Goal: Task Accomplishment & Management: Use online tool/utility

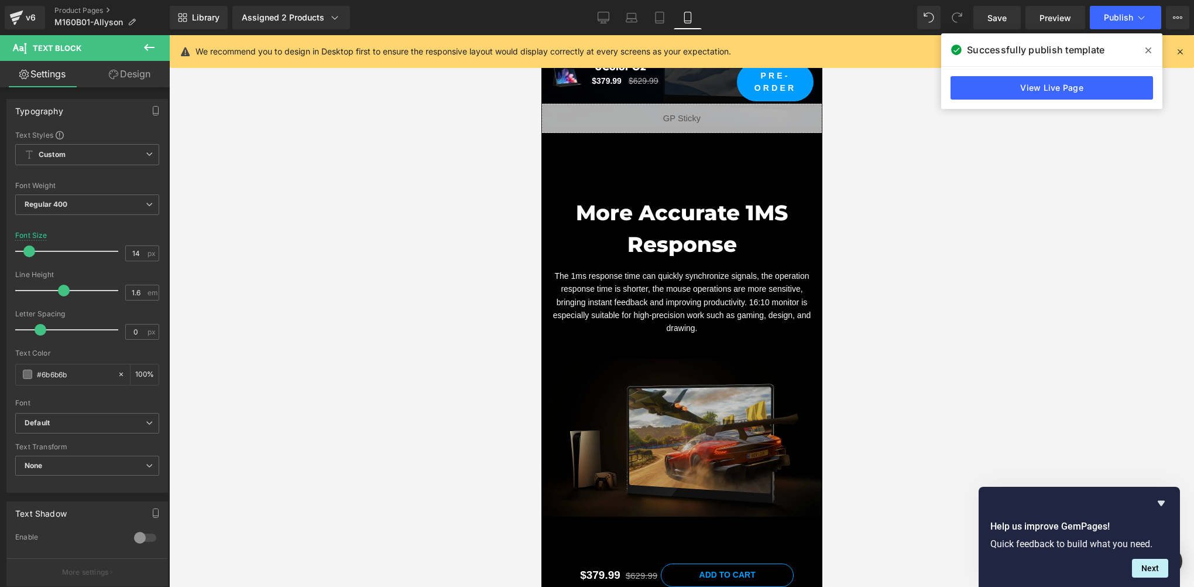
scroll to position [6123, 0]
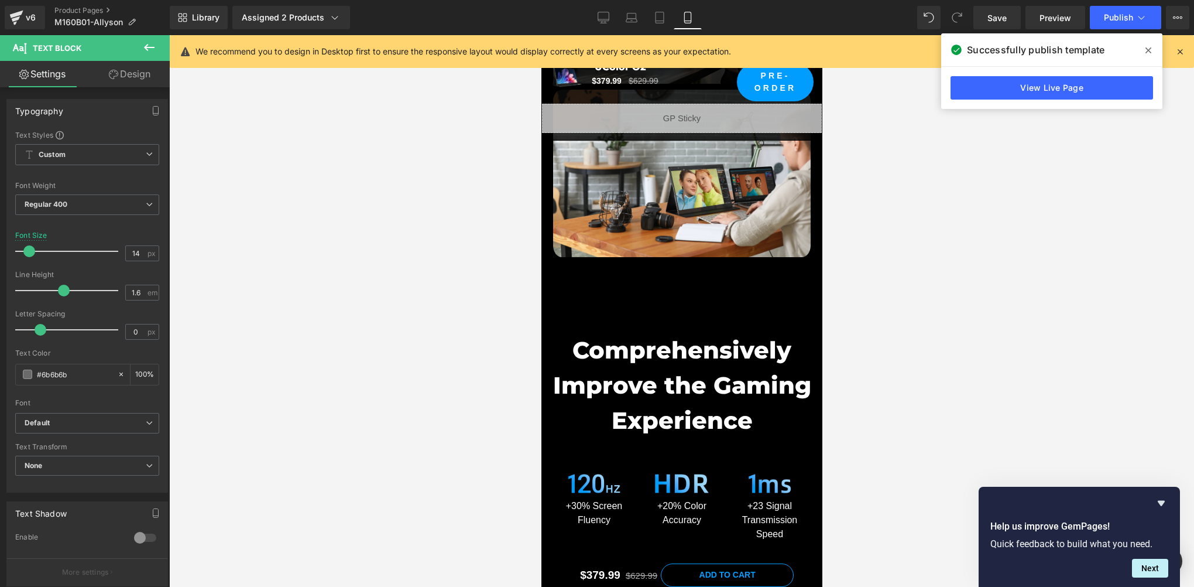
click at [295, 313] on div at bounding box center [681, 311] width 1025 height 552
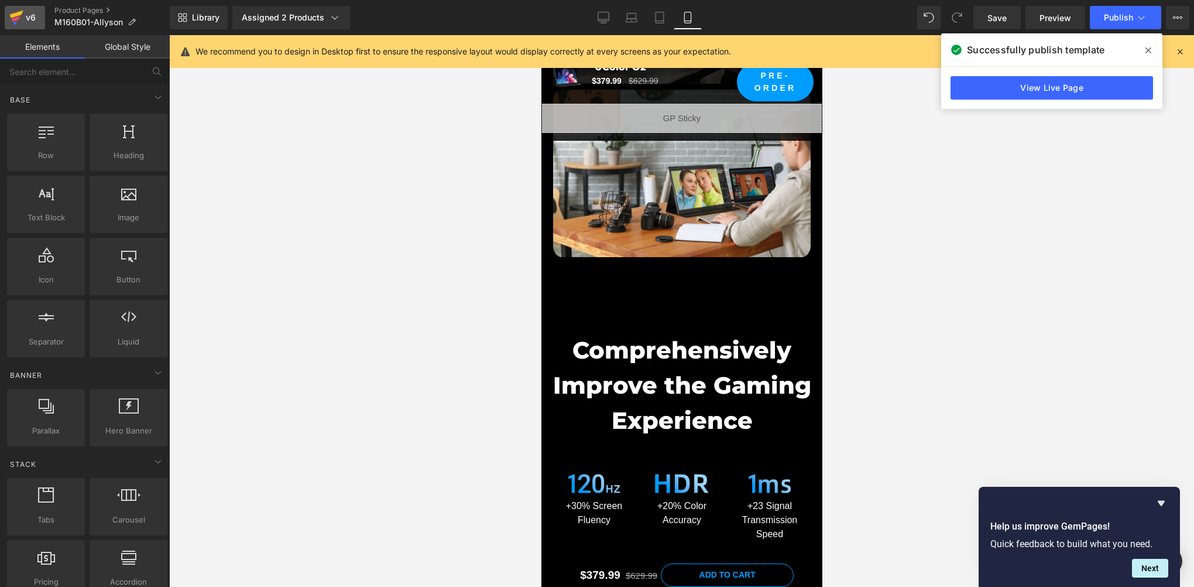
click at [16, 15] on icon at bounding box center [16, 15] width 13 height 8
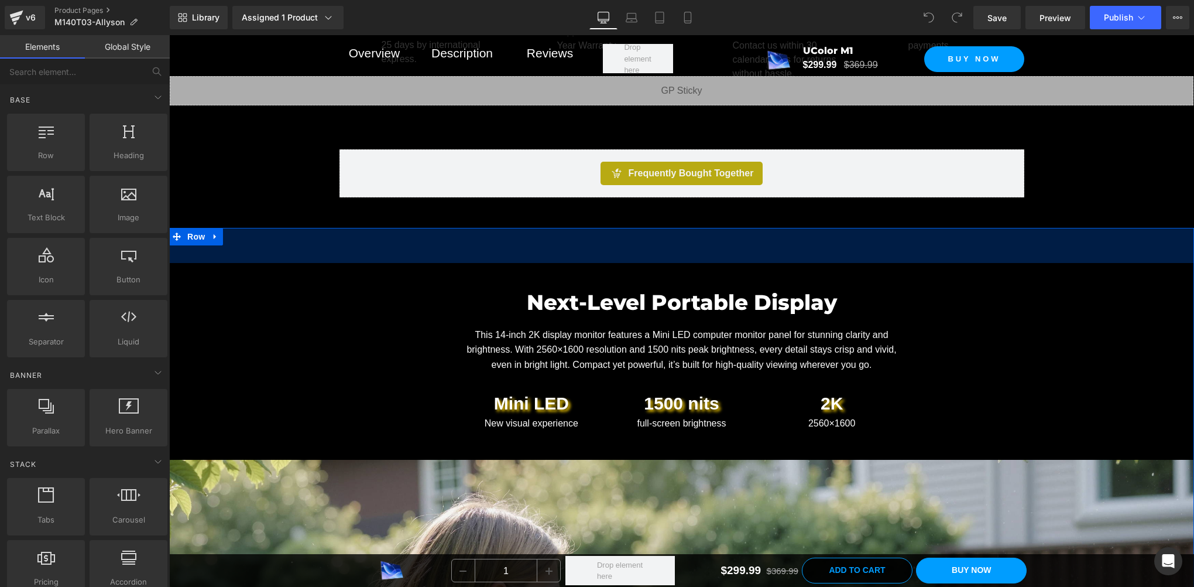
scroll to position [586, 0]
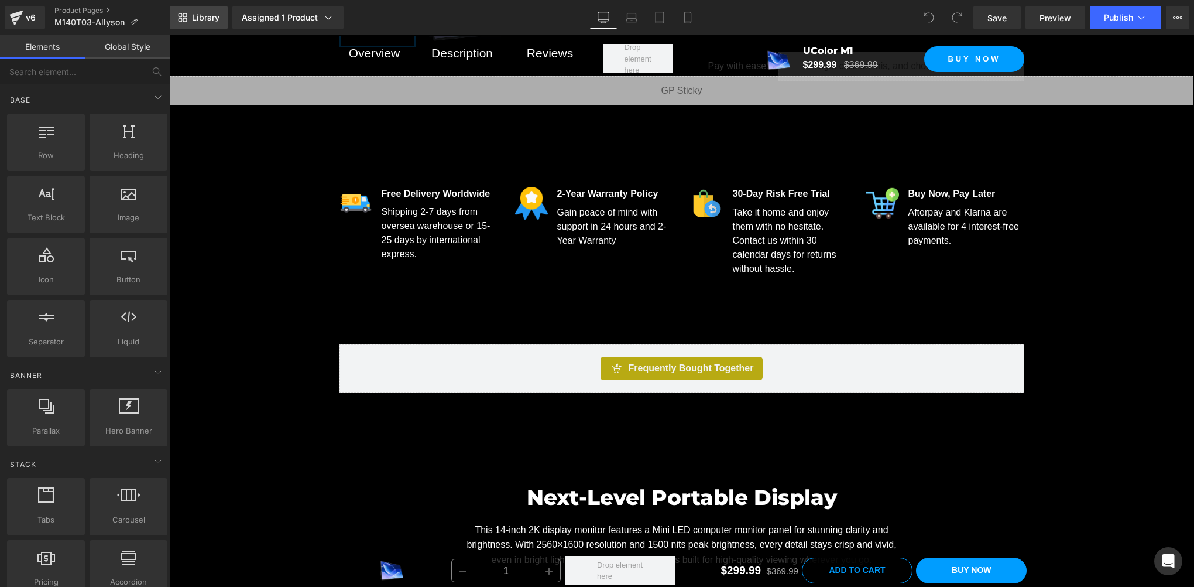
click at [210, 16] on span "Library" at bounding box center [206, 17] width 28 height 11
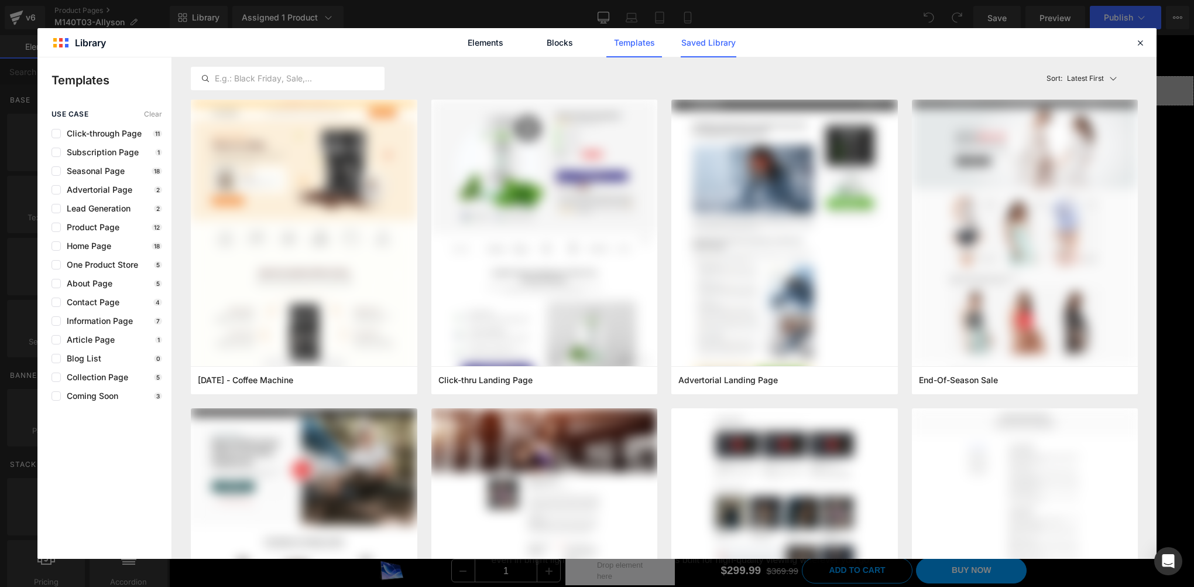
click at [696, 50] on link "Saved Library" at bounding box center [709, 42] width 56 height 29
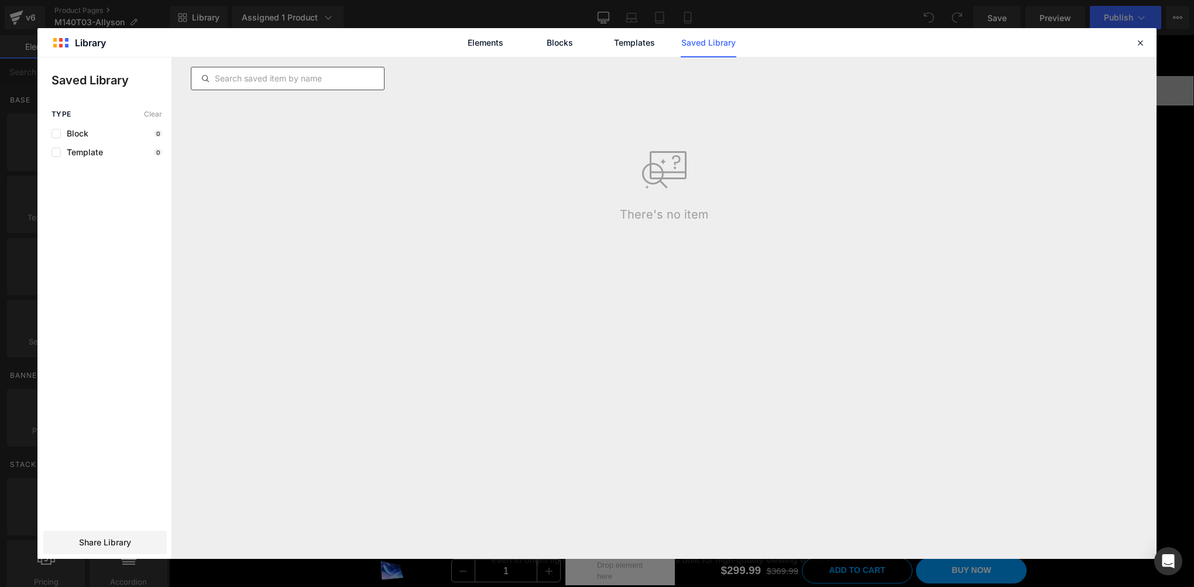
click at [263, 78] on input "text" at bounding box center [287, 78] width 193 height 14
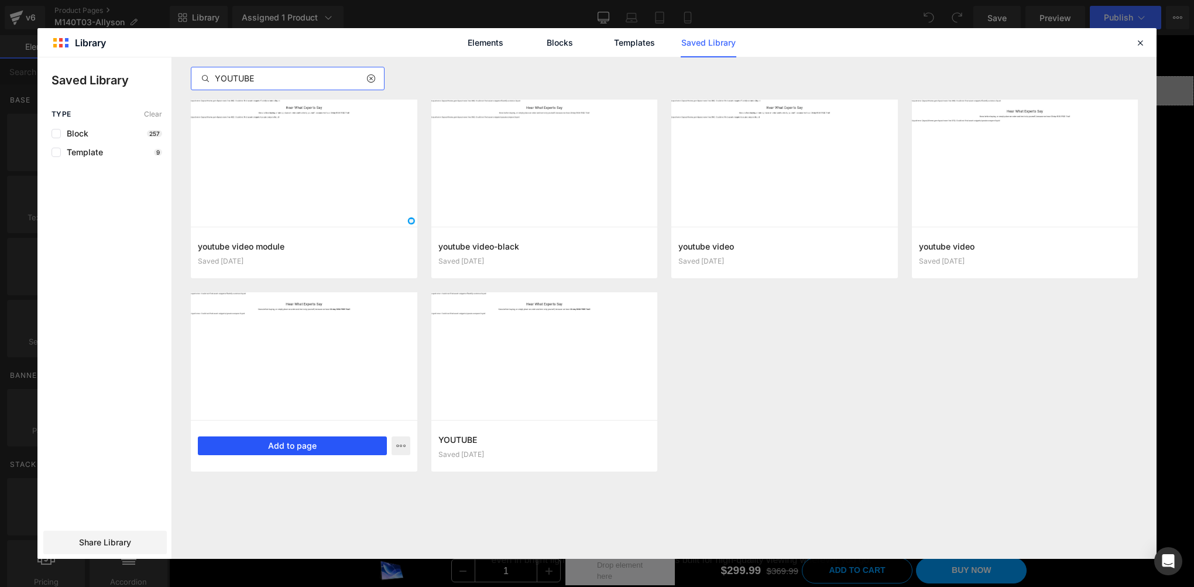
type input "YOUTUBE"
click at [350, 447] on button "Add to page" at bounding box center [292, 445] width 189 height 19
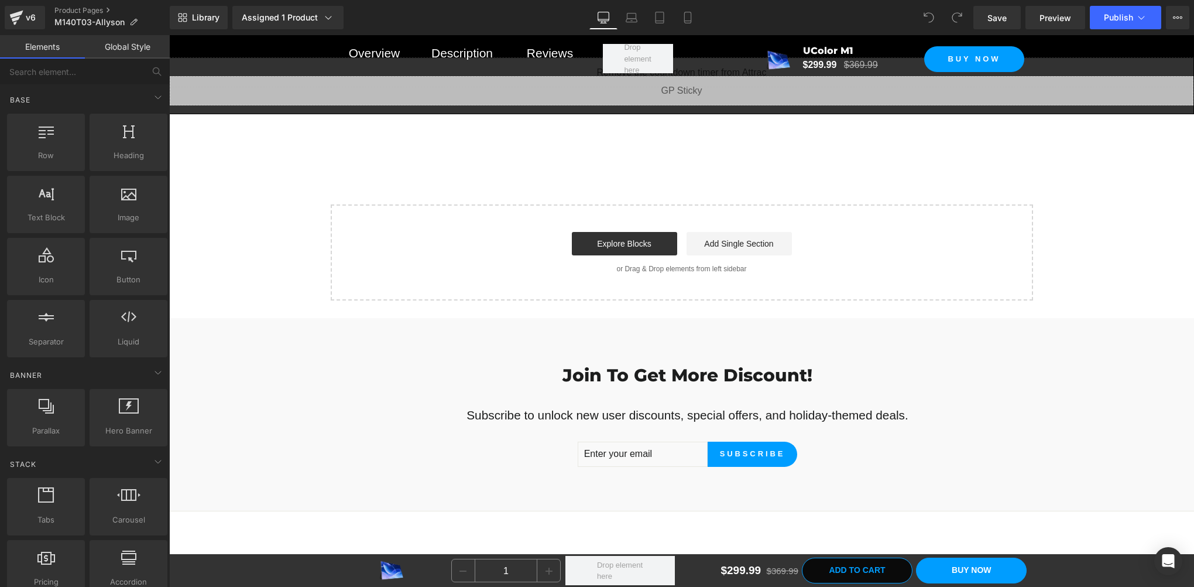
scroll to position [9759, 0]
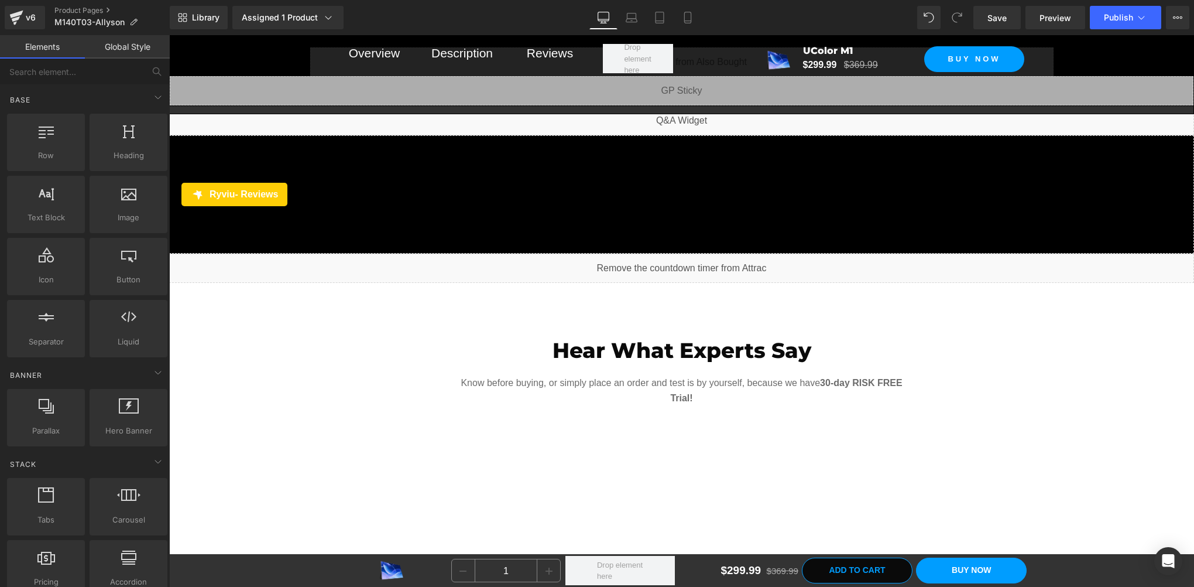
click at [189, 307] on div "Hear What Experts Say Heading Know before buying, or simply place an order and …" at bounding box center [681, 467] width 1025 height 369
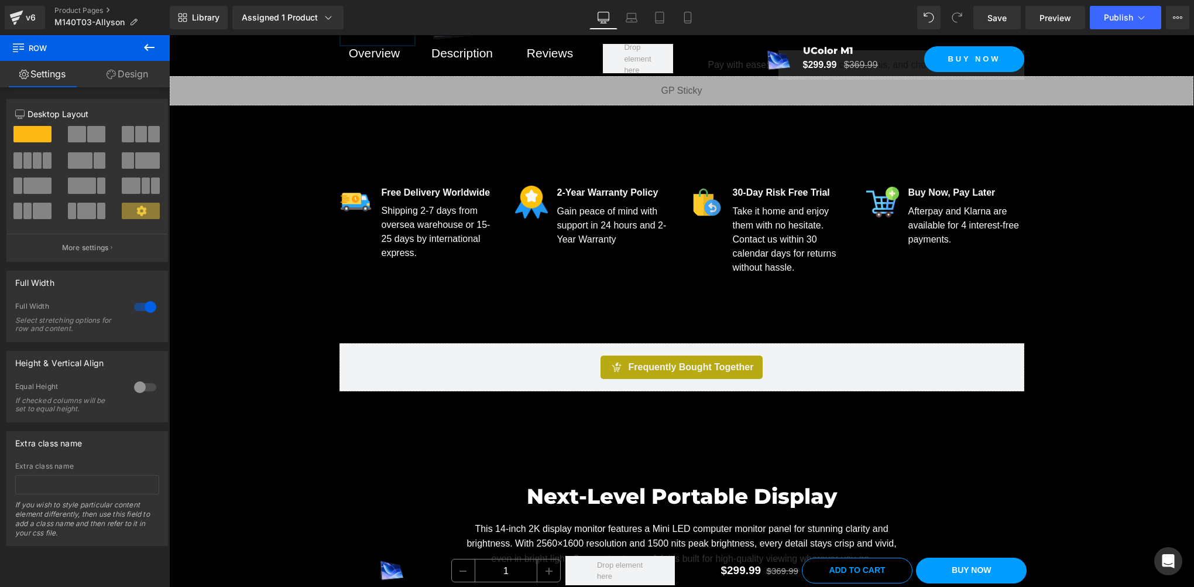
scroll to position [782, 0]
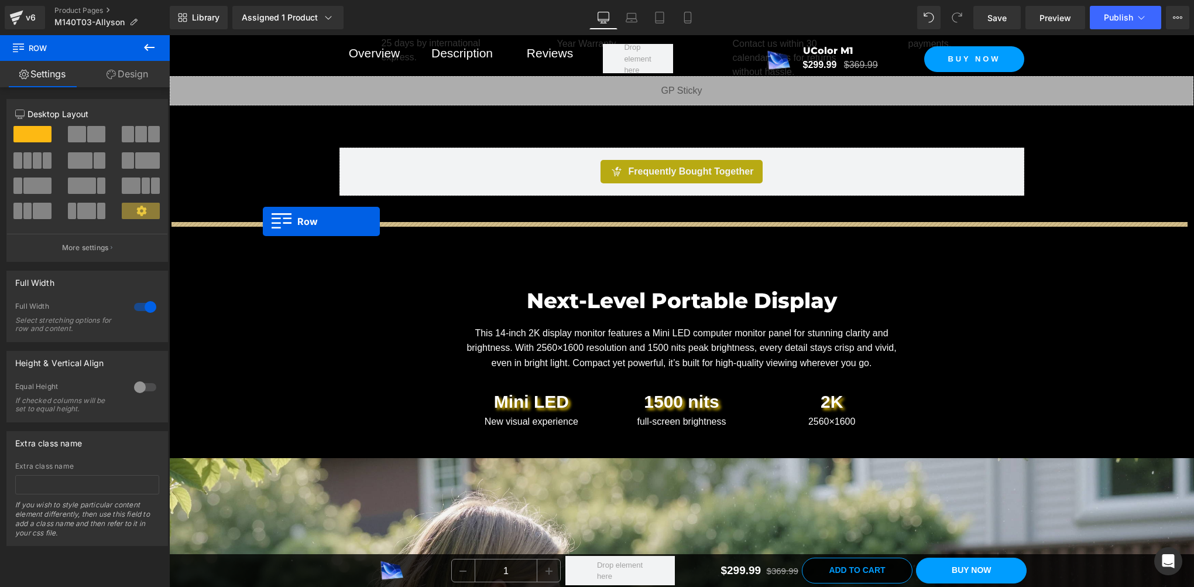
drag, startPoint x: 174, startPoint y: 302, endPoint x: 263, endPoint y: 221, distance: 119.4
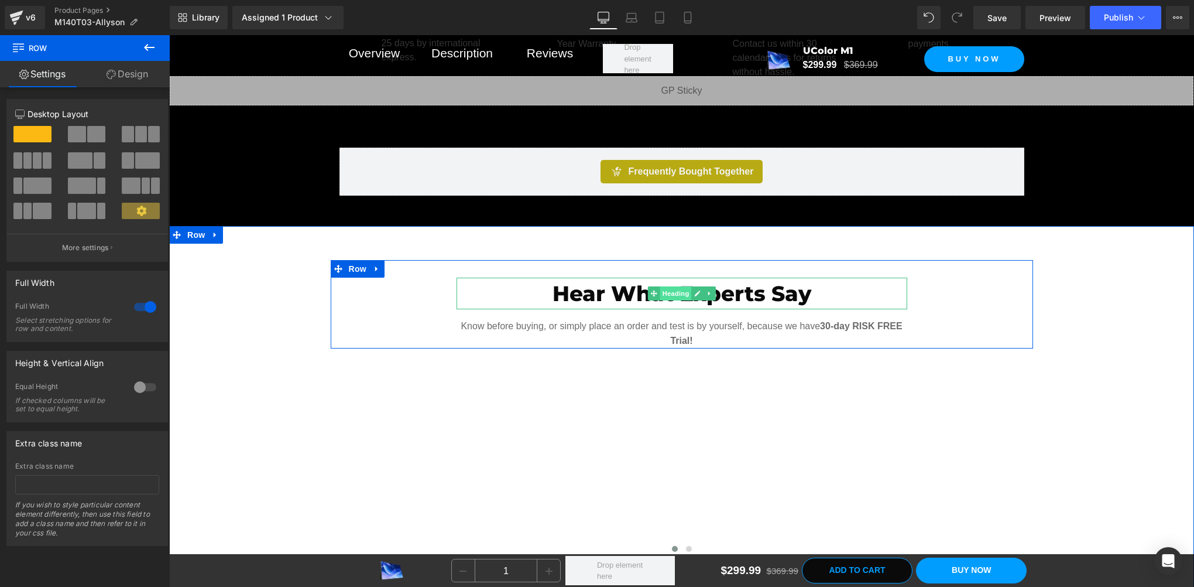
click at [669, 290] on span "Heading" at bounding box center [676, 293] width 32 height 14
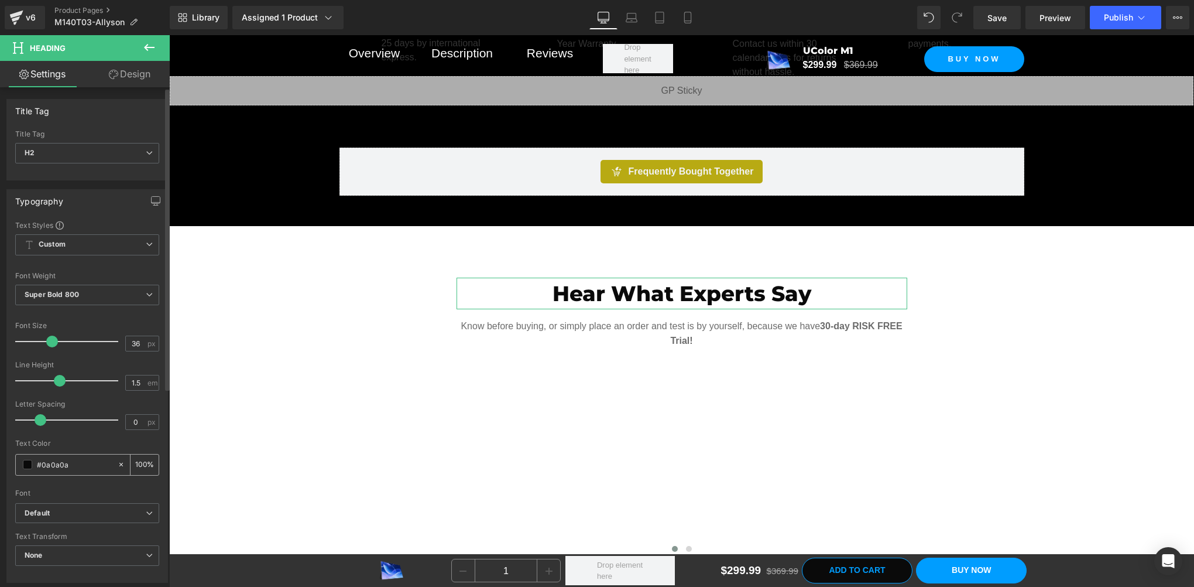
click at [23, 465] on span at bounding box center [27, 464] width 9 height 9
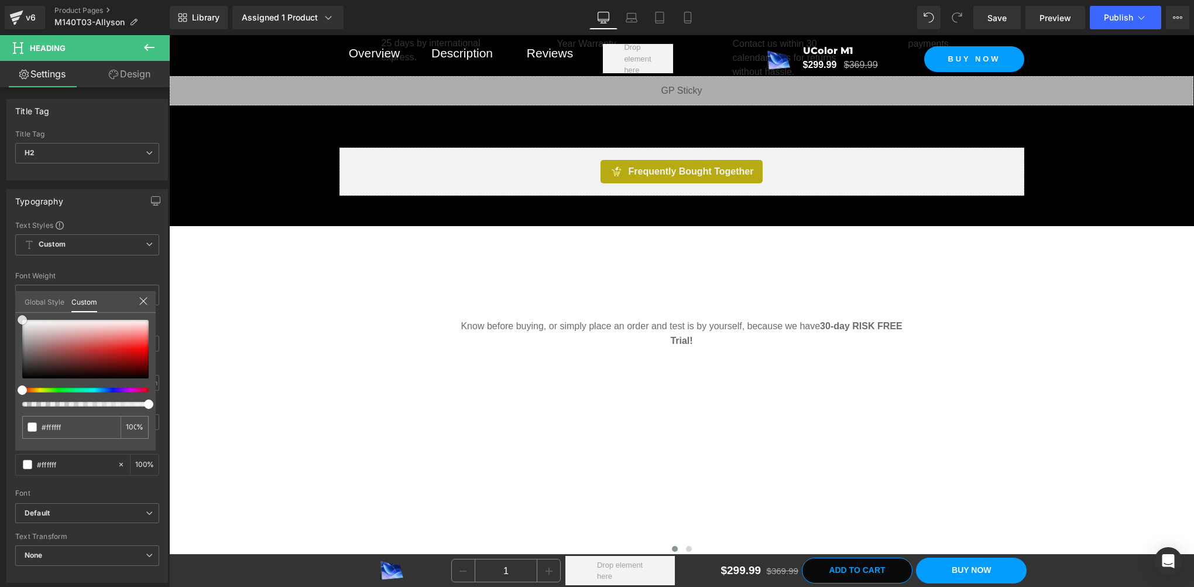
drag, startPoint x: 14, startPoint y: 304, endPoint x: -1, endPoint y: 289, distance: 21.5
click at [0, 289] on html "Heading You are previewing how the will restyle your page. You can not edit Ele…" at bounding box center [597, 293] width 1194 height 587
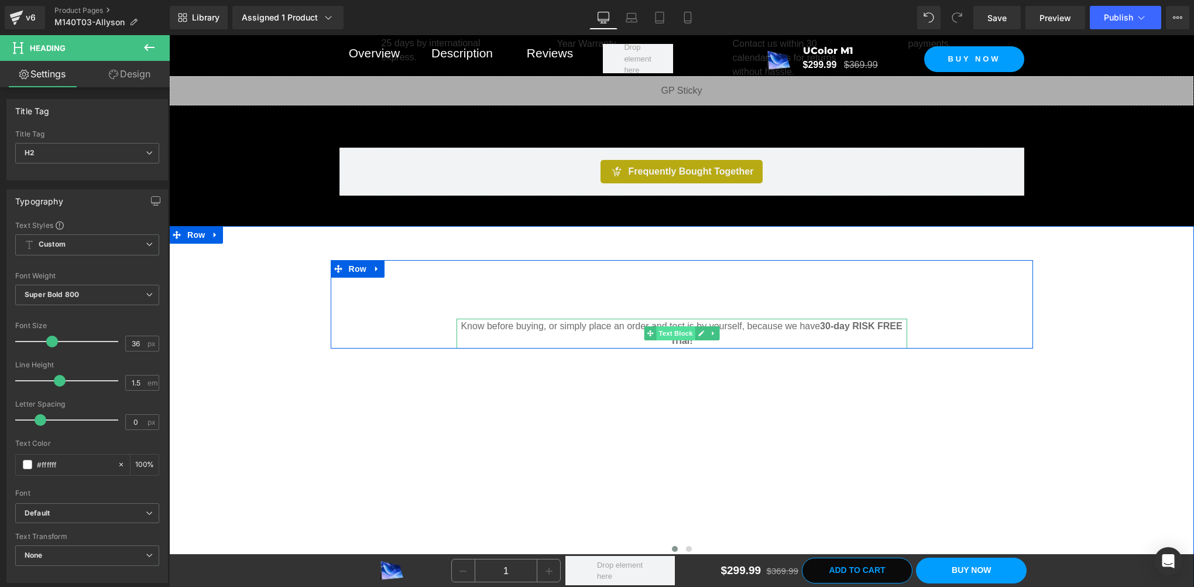
click at [667, 327] on span "Text Block" at bounding box center [675, 333] width 39 height 14
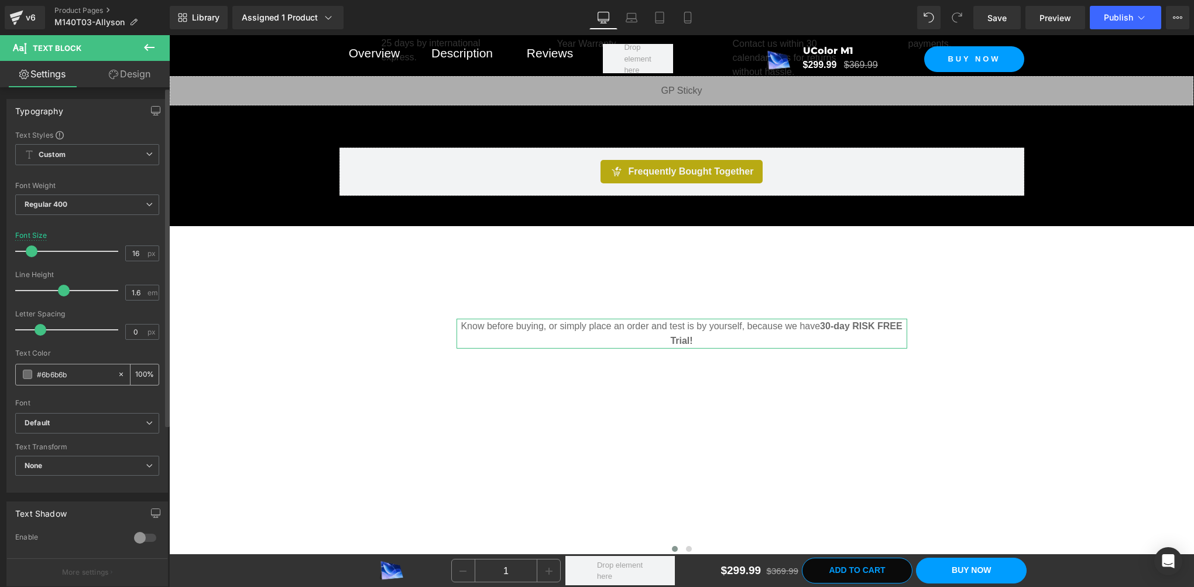
click at [30, 376] on span at bounding box center [27, 373] width 9 height 9
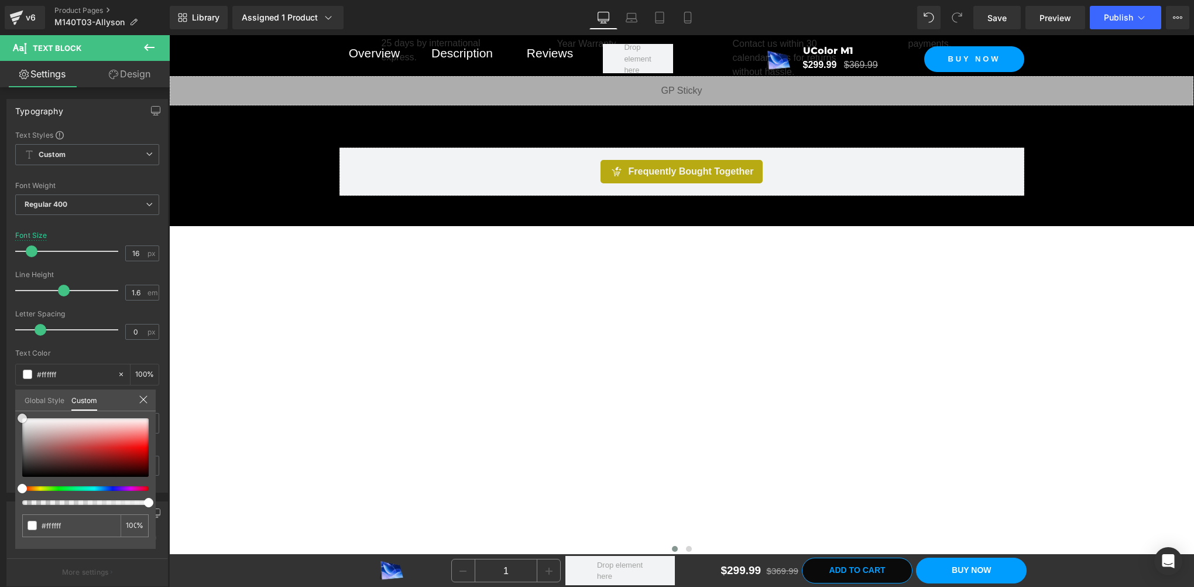
drag, startPoint x: 44, startPoint y: 444, endPoint x: -2, endPoint y: 378, distance: 80.7
click at [0, 378] on html "Text Block You are previewing how the will restyle your page. You can not edit …" at bounding box center [597, 293] width 1194 height 587
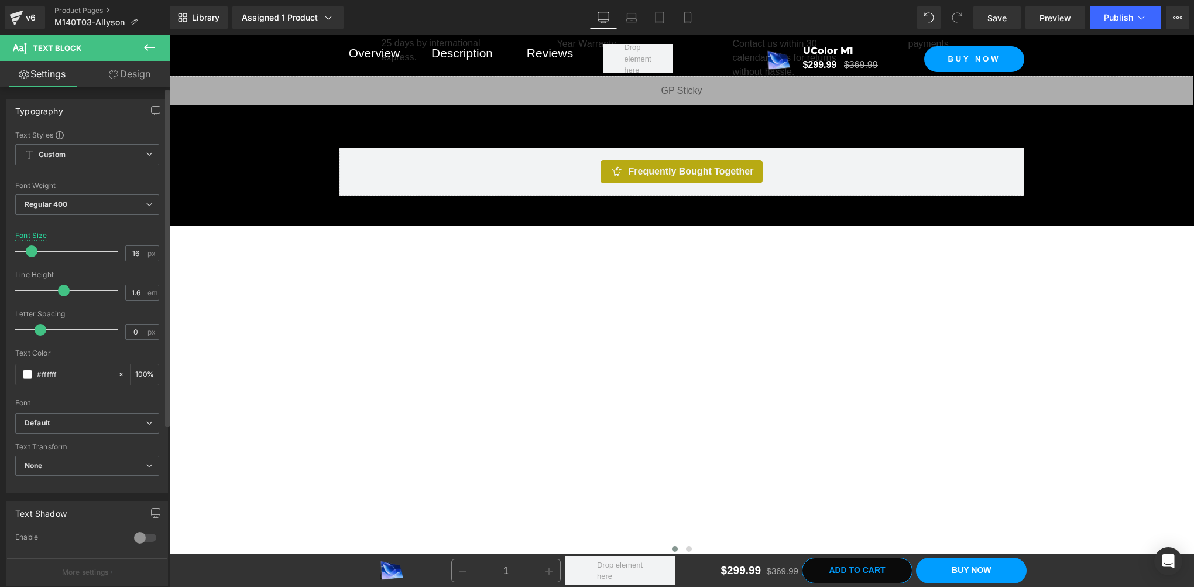
click at [176, 231] on span at bounding box center [176, 235] width 15 height 18
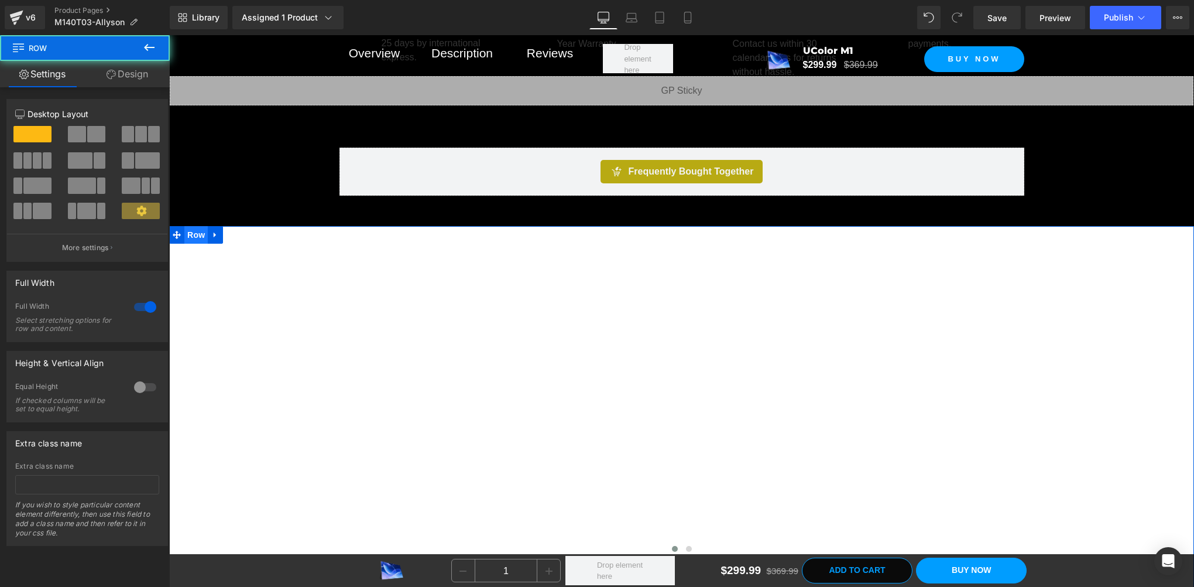
click at [195, 235] on span "Row" at bounding box center [195, 235] width 23 height 18
click at [136, 83] on link "Design" at bounding box center [127, 74] width 85 height 26
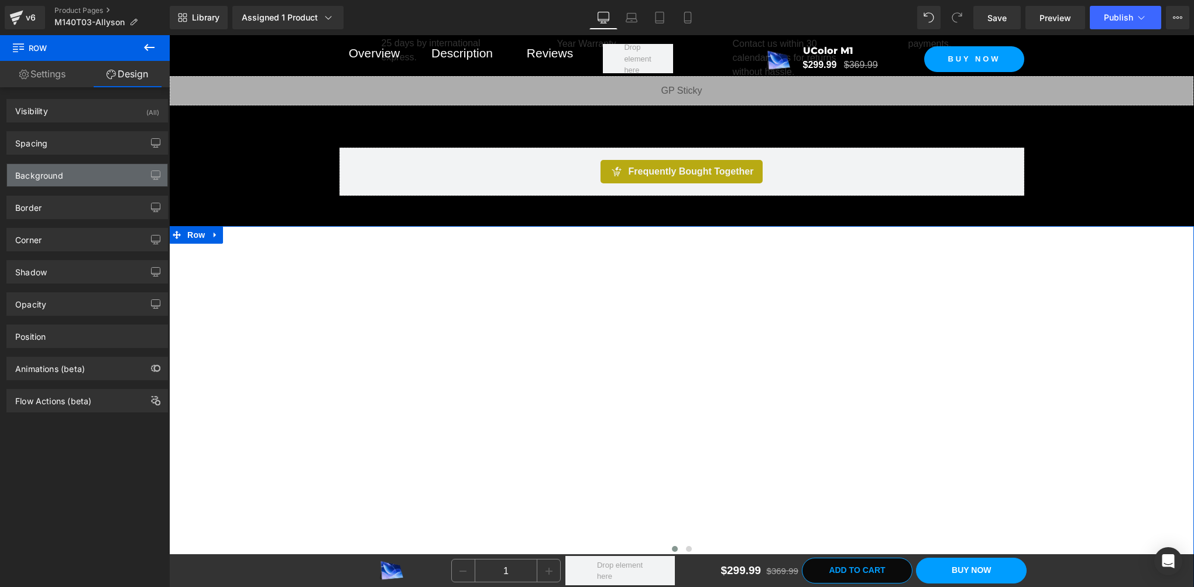
click at [59, 182] on div "Background" at bounding box center [87, 175] width 160 height 22
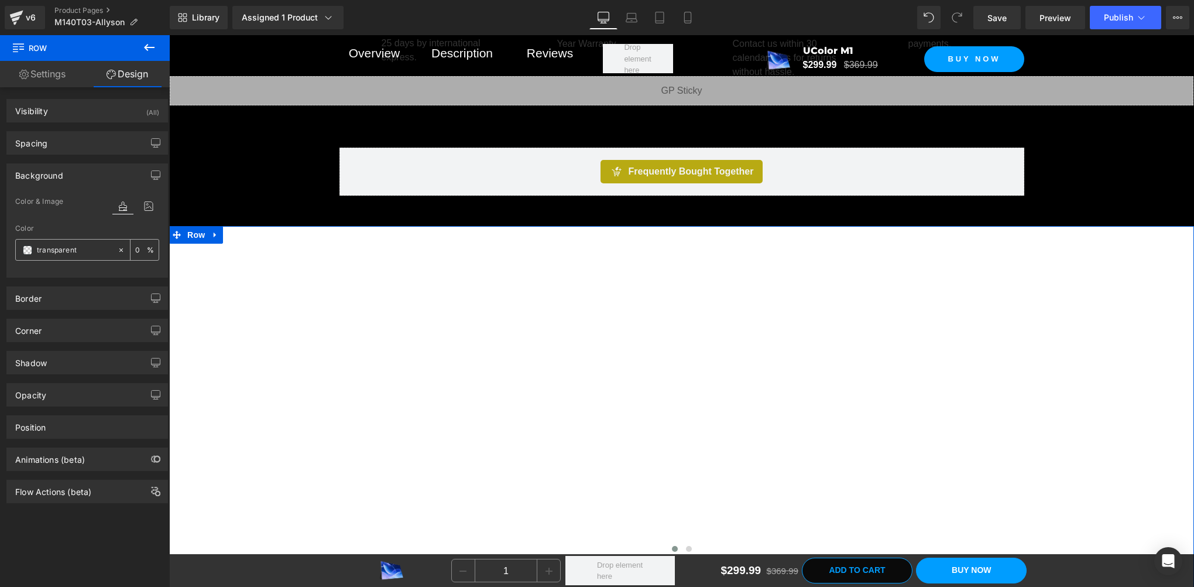
click at [24, 249] on span at bounding box center [27, 249] width 9 height 9
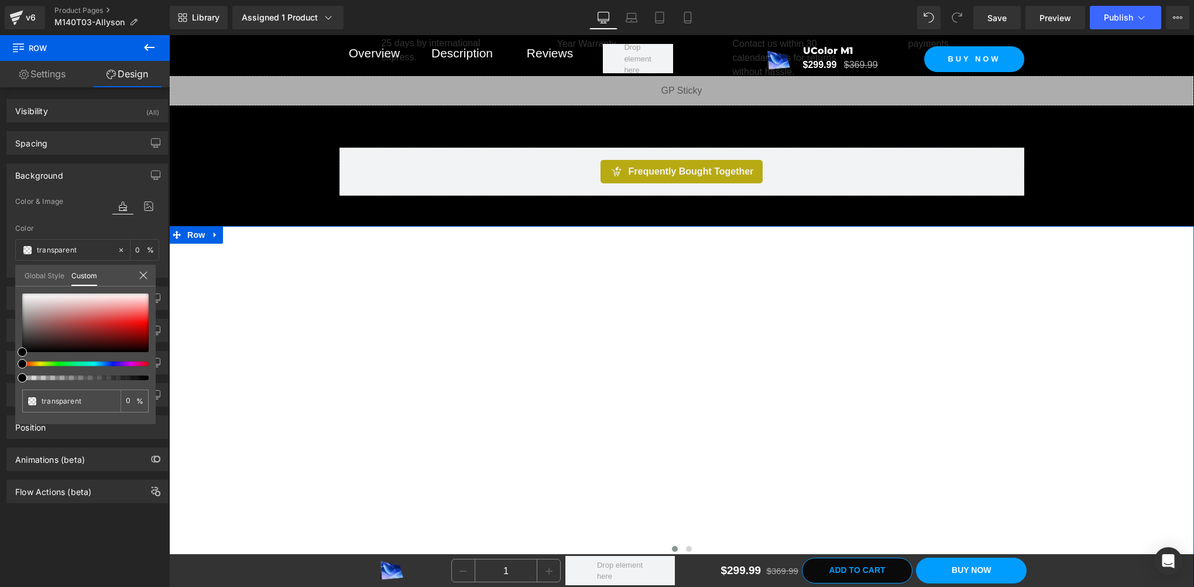
click at [22, 353] on div "transparent 0 %" at bounding box center [85, 358] width 141 height 131
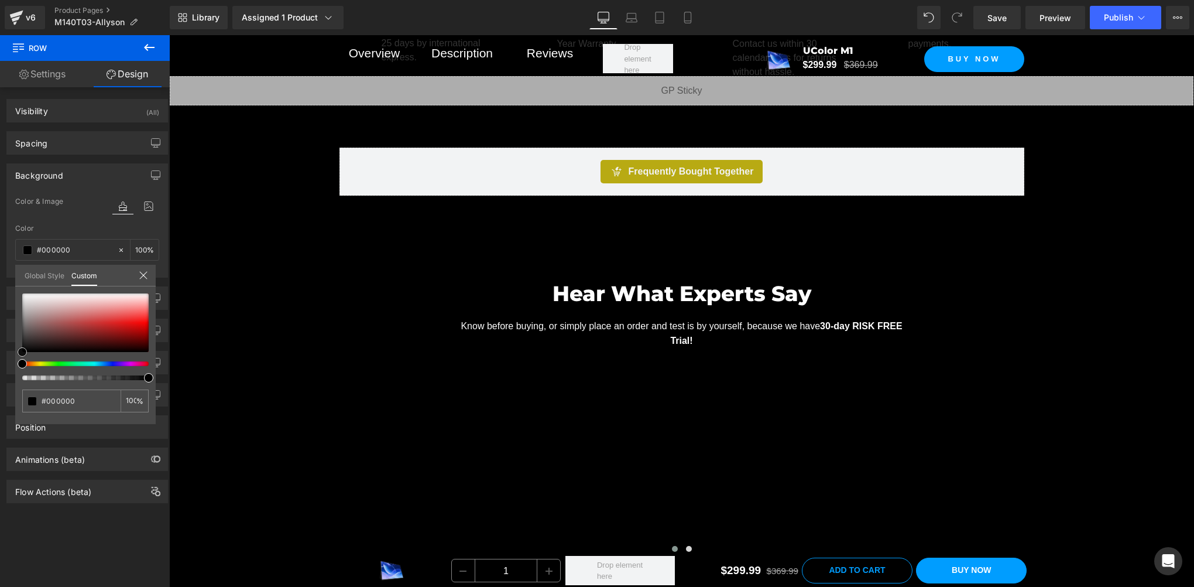
drag, startPoint x: 32, startPoint y: 350, endPoint x: 0, endPoint y: 388, distance: 49.9
click at [0, 388] on html "Row You are previewing how the will restyle your page. You can not edit Element…" at bounding box center [597, 293] width 1194 height 587
drag, startPoint x: 256, startPoint y: 320, endPoint x: 265, endPoint y: 319, distance: 8.8
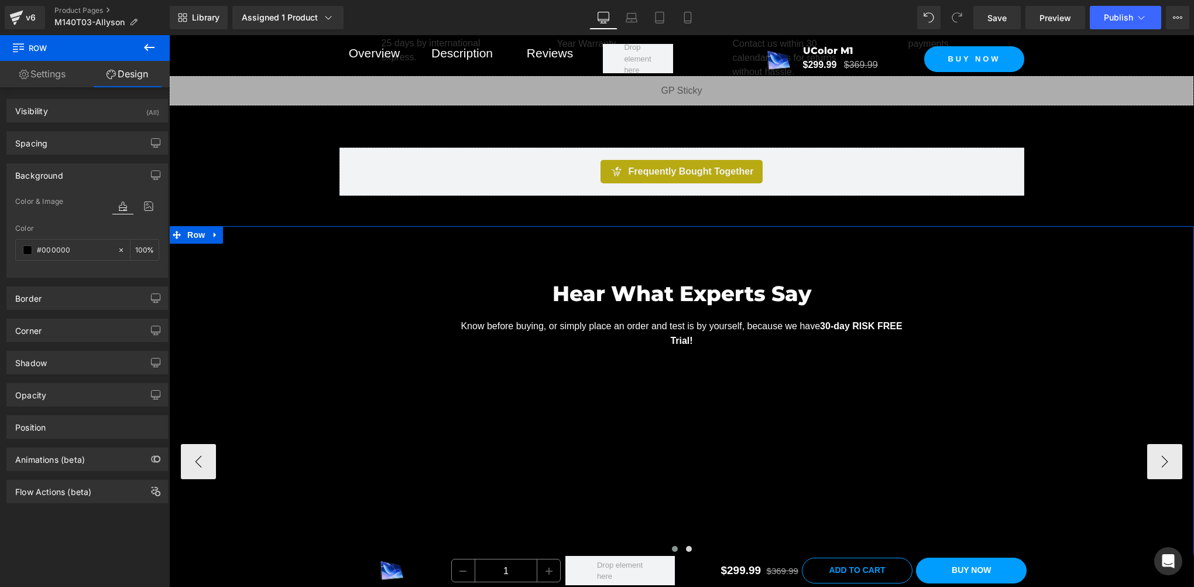
scroll to position [977, 0]
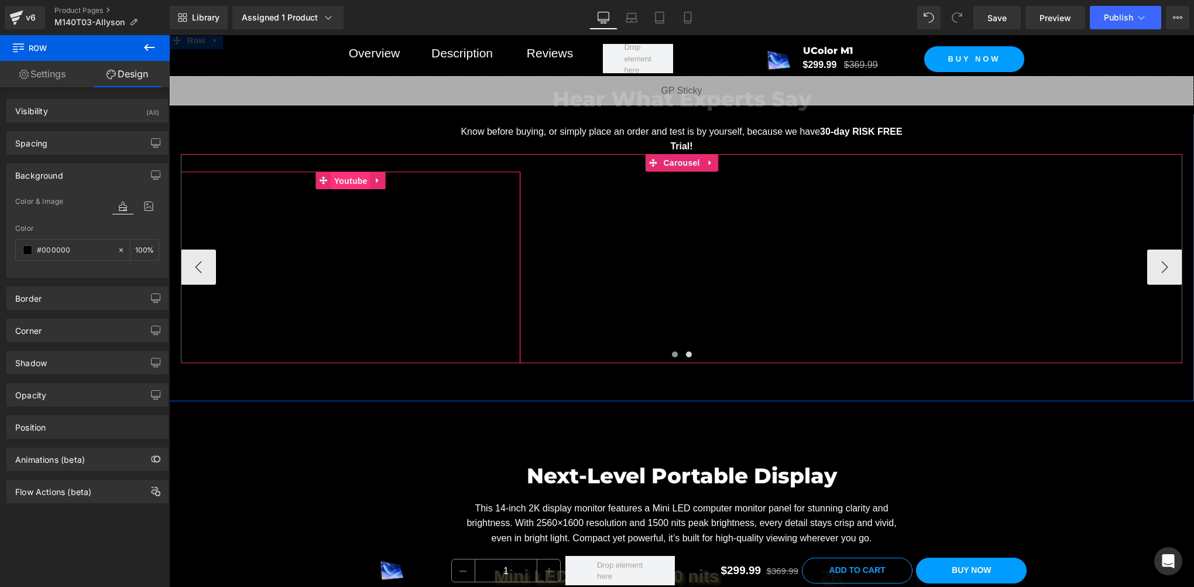
click at [345, 177] on span "Youtube" at bounding box center [350, 181] width 39 height 18
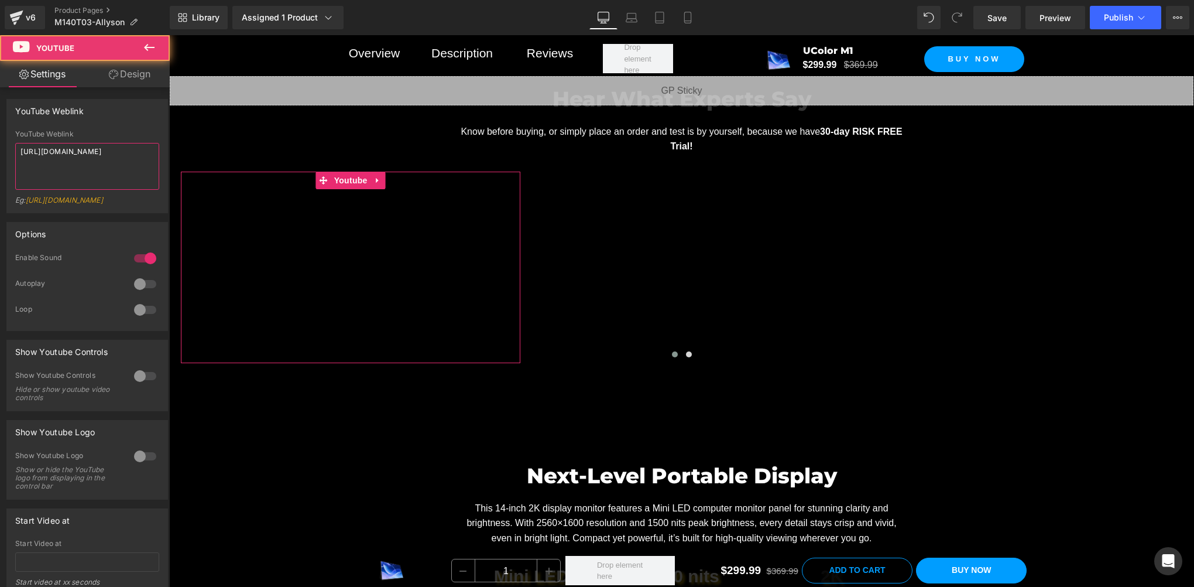
click at [91, 174] on textarea "https://www.youtube.com/watch?v=V9apSE_Ct4E" at bounding box center [87, 166] width 144 height 47
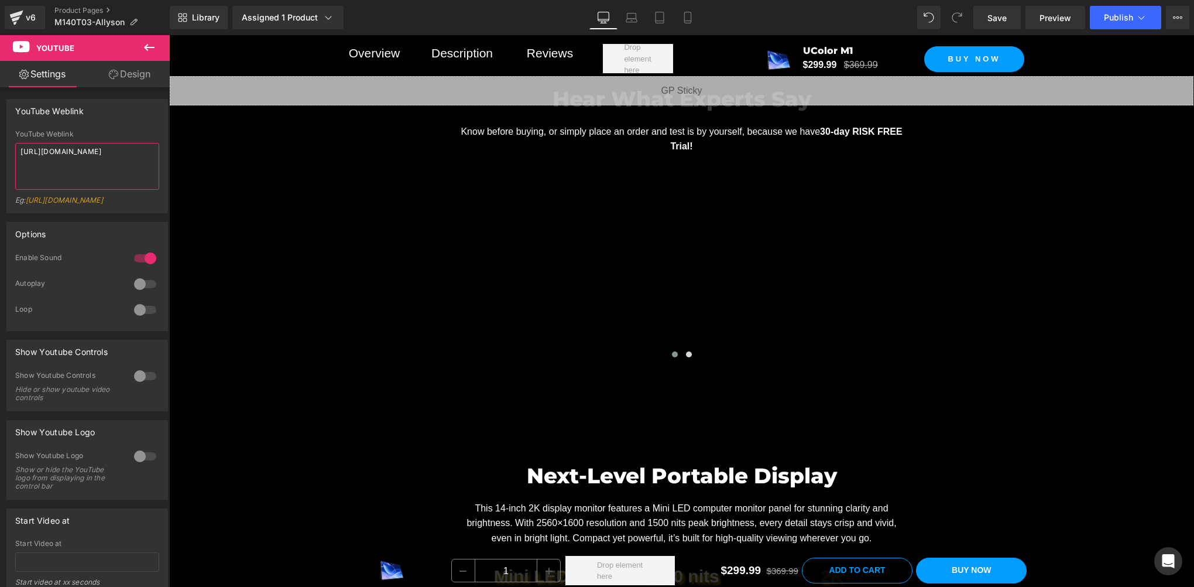
paste textarea "tU4Jp_k_Er0"
type textarea "https://www.youtube.com/watch?v=tU4Jp_k_Er0"
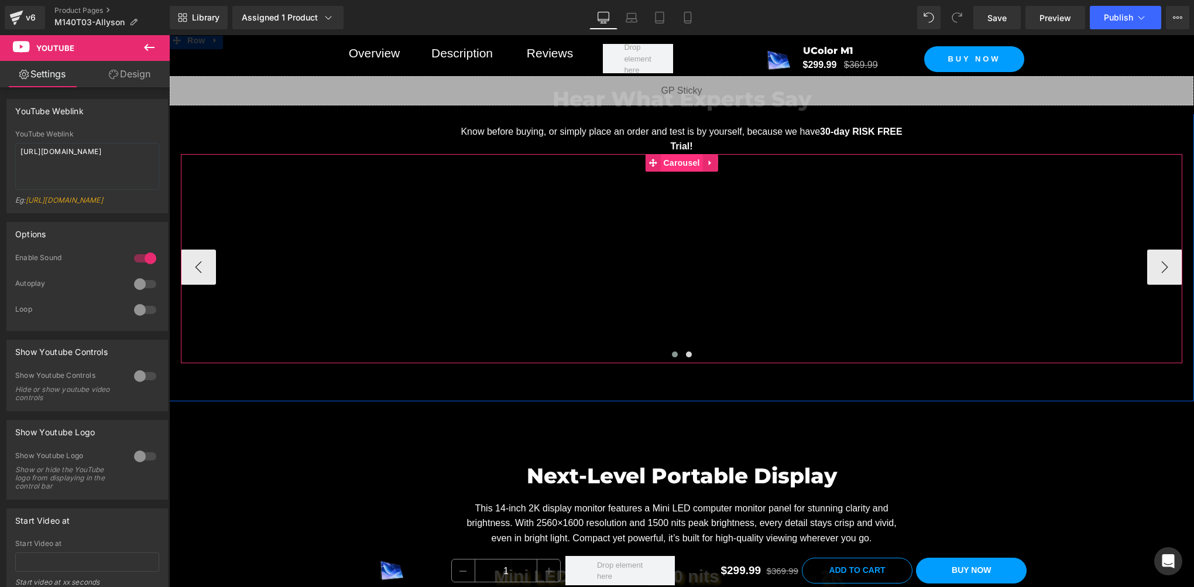
click at [670, 158] on span "Carousel" at bounding box center [681, 163] width 42 height 18
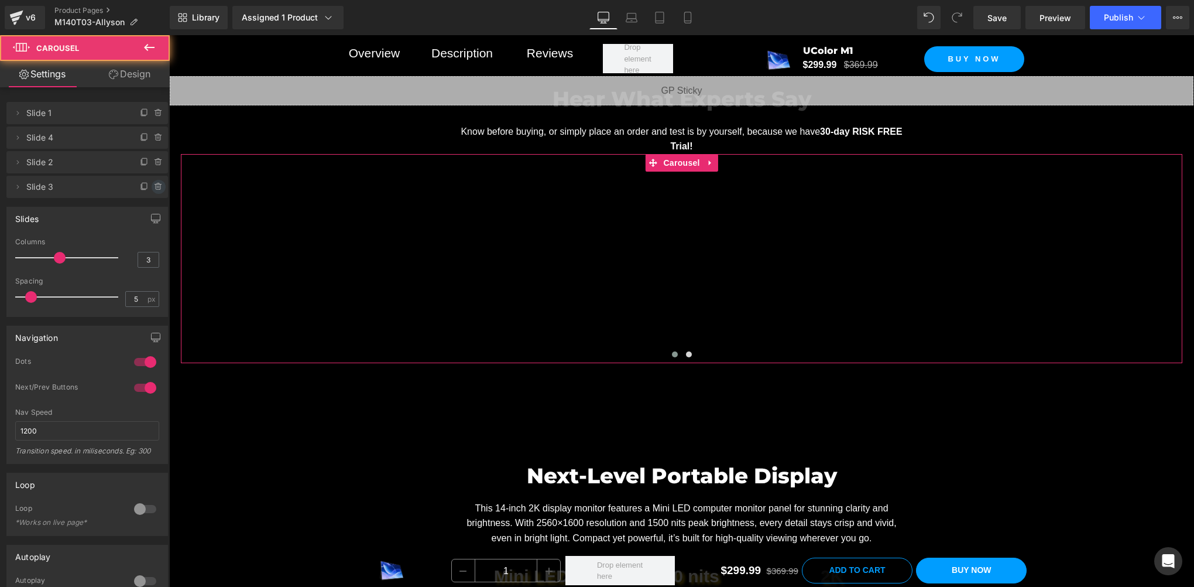
click at [154, 188] on icon at bounding box center [158, 186] width 9 height 9
click at [143, 186] on button "Delete" at bounding box center [146, 187] width 37 height 15
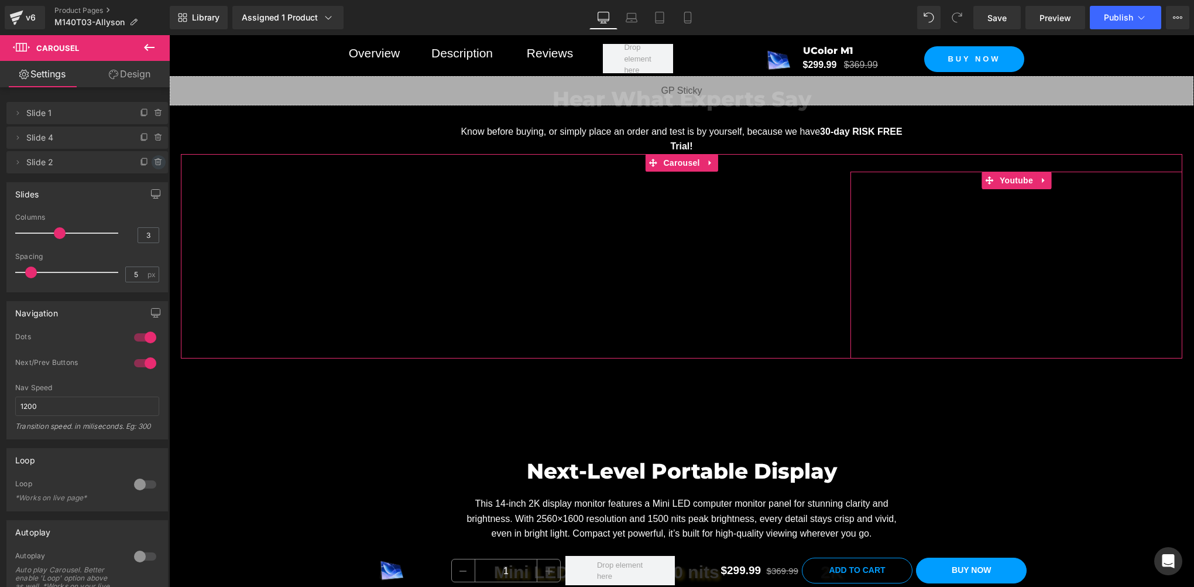
click at [154, 162] on icon at bounding box center [158, 162] width 9 height 9
click at [142, 160] on button "Delete" at bounding box center [146, 162] width 37 height 15
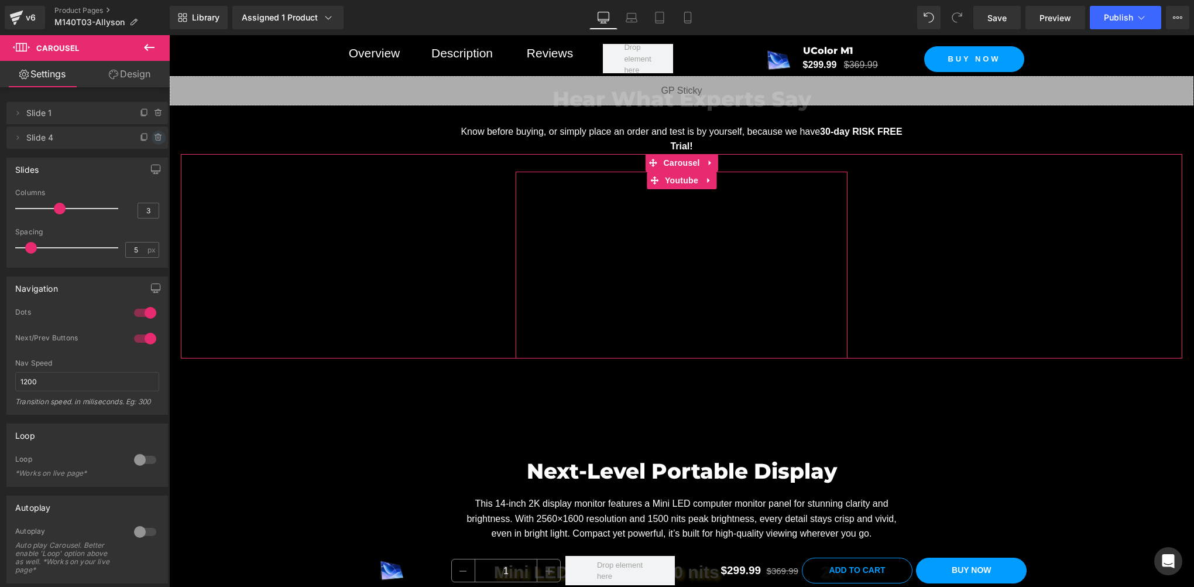
click at [155, 135] on icon at bounding box center [158, 135] width 6 height 0
click at [143, 137] on button "Delete" at bounding box center [146, 138] width 37 height 15
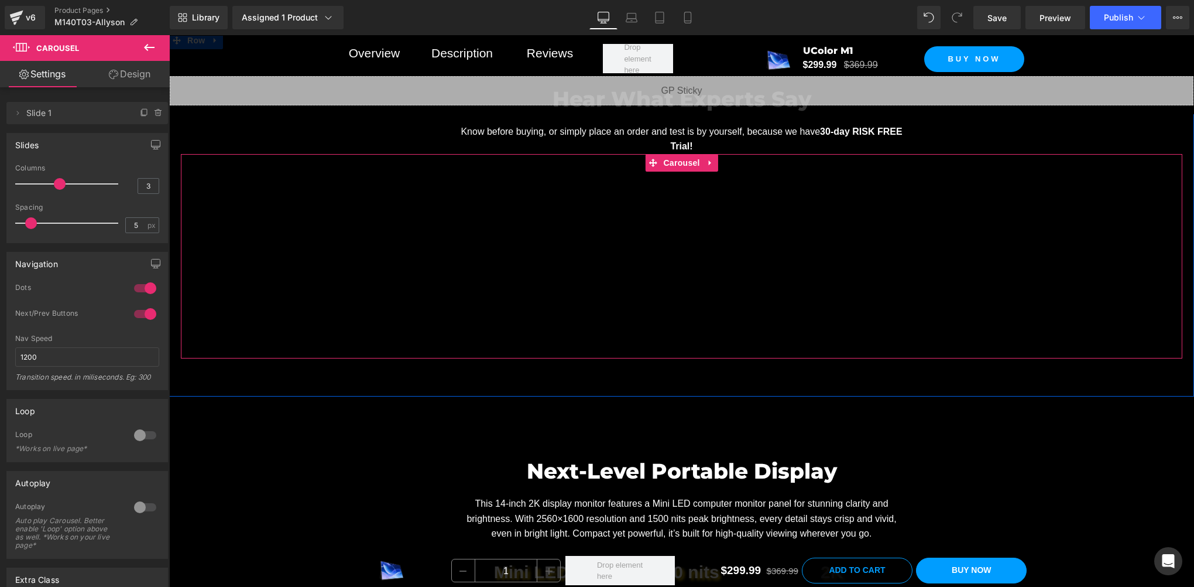
scroll to position [782, 0]
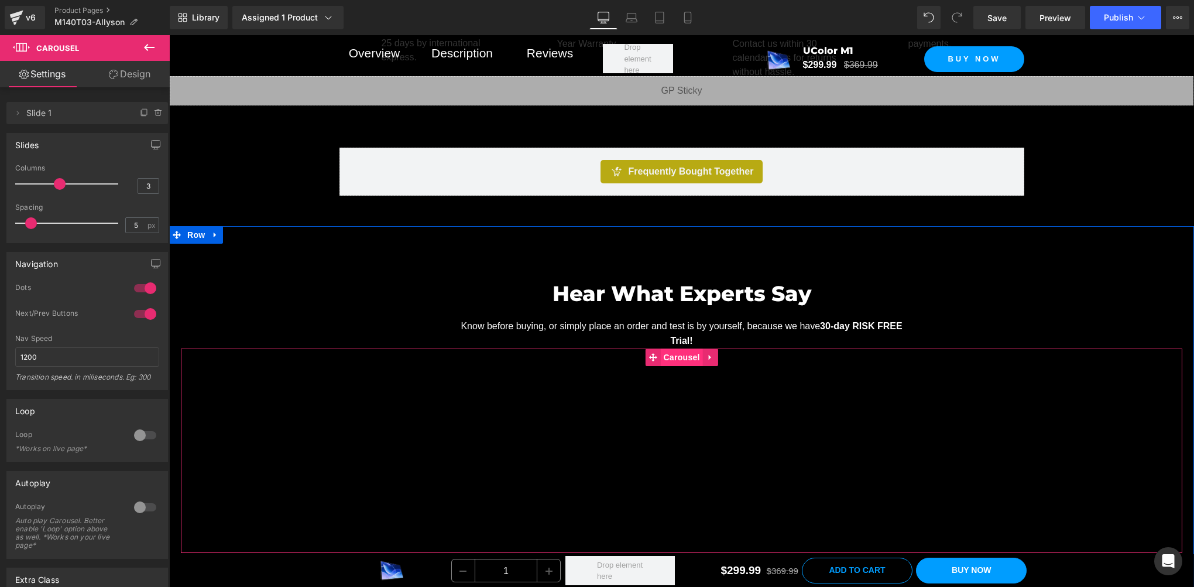
click at [674, 356] on span "Carousel" at bounding box center [681, 357] width 42 height 18
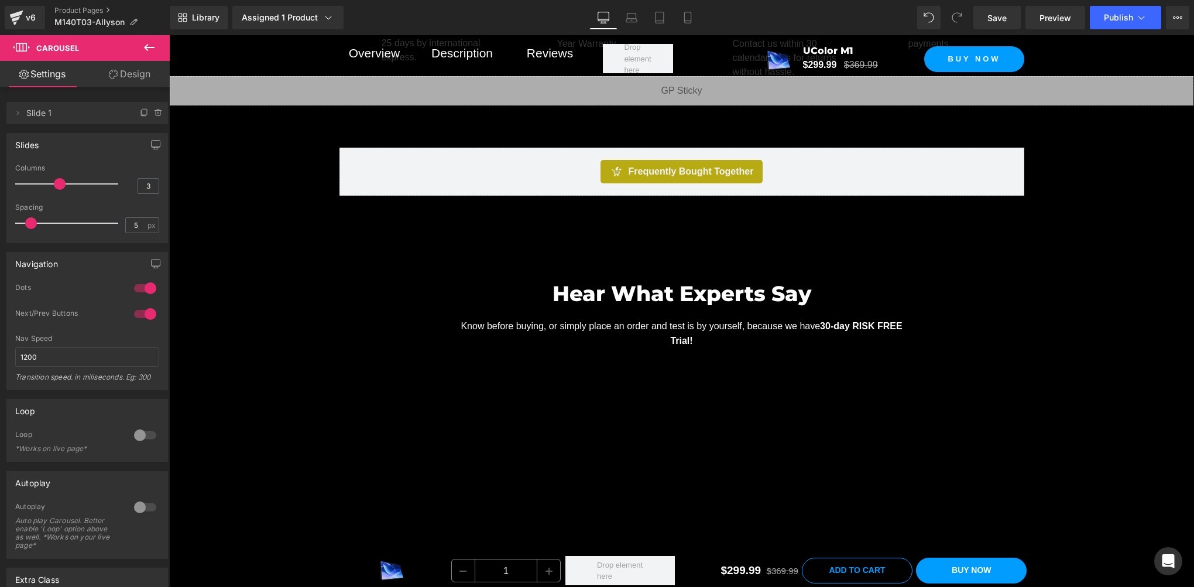
click at [150, 50] on icon at bounding box center [149, 47] width 14 height 14
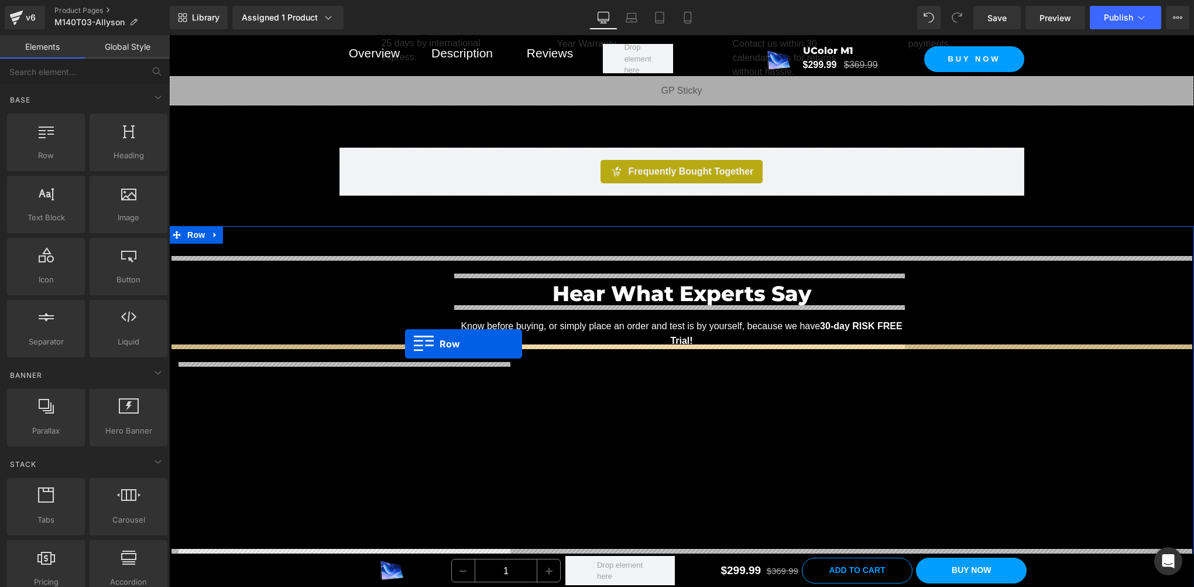
drag, startPoint x: 217, startPoint y: 193, endPoint x: 403, endPoint y: 344, distance: 239.4
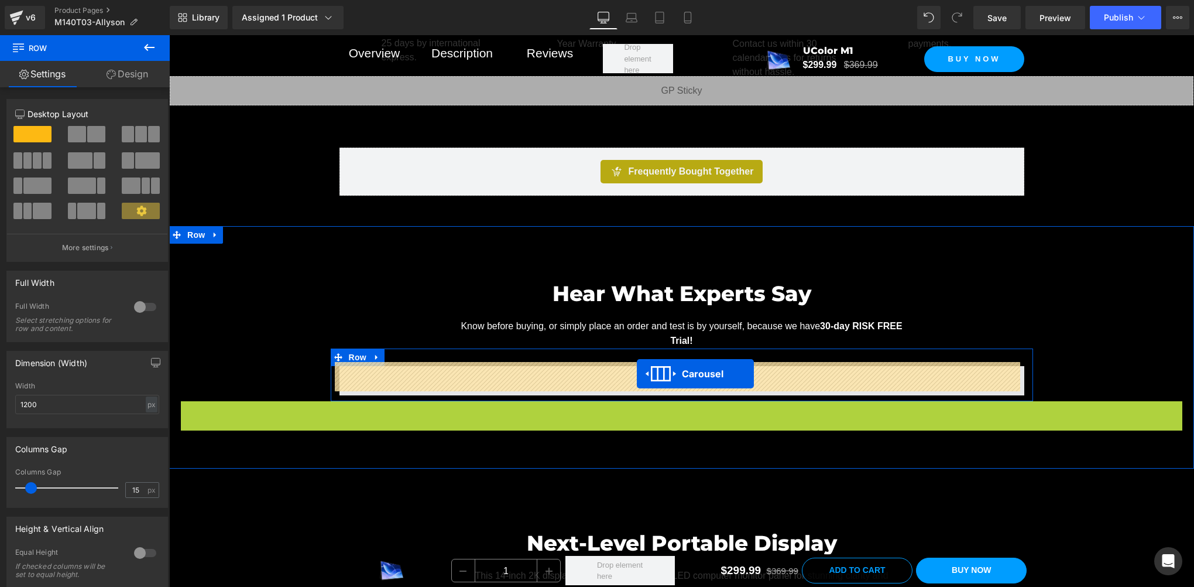
drag, startPoint x: 649, startPoint y: 406, endPoint x: 637, endPoint y: 374, distance: 35.0
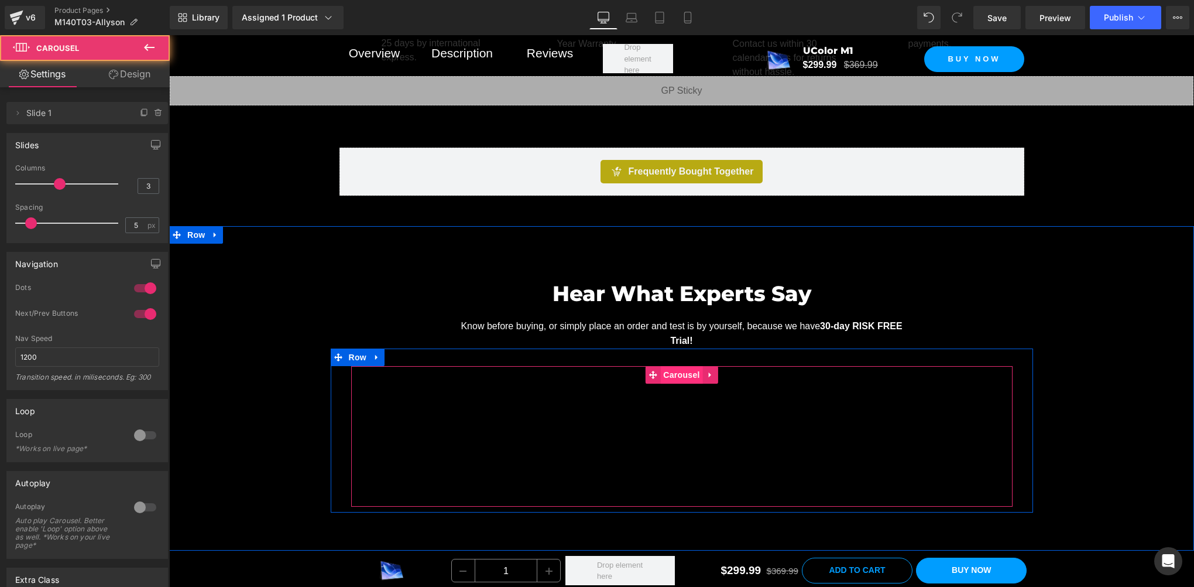
click at [684, 374] on span "Carousel" at bounding box center [681, 375] width 42 height 18
click at [669, 367] on span "Carousel" at bounding box center [681, 376] width 42 height 18
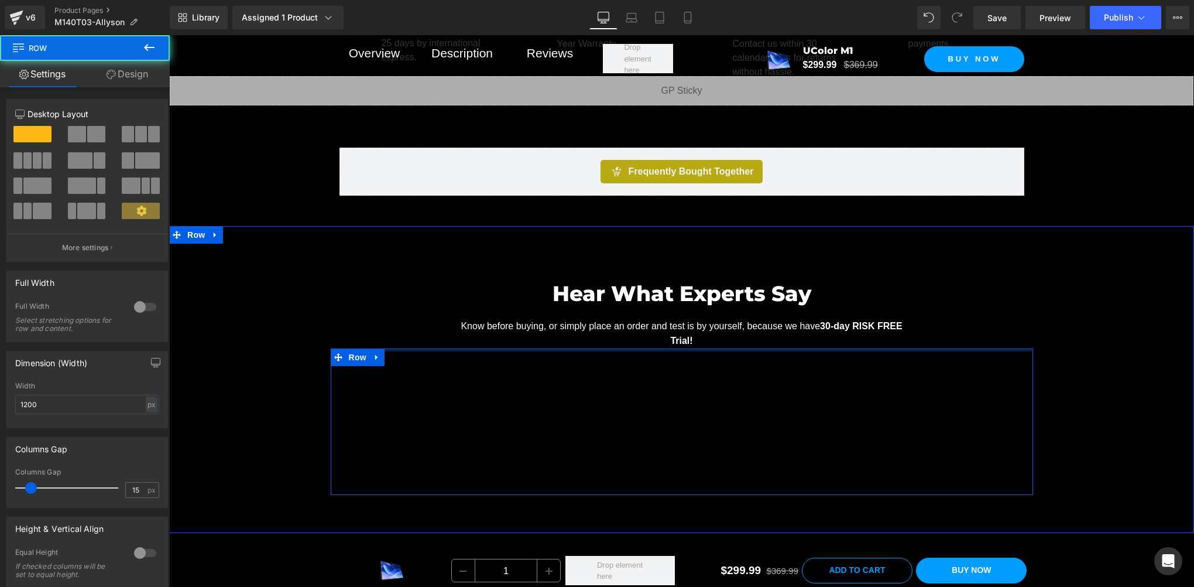
drag, startPoint x: 604, startPoint y: 345, endPoint x: 602, endPoint y: 324, distance: 21.7
click at [602, 324] on div "Hear What Experts Say Heading Know before buying, or simply place an order and …" at bounding box center [681, 377] width 1025 height 235
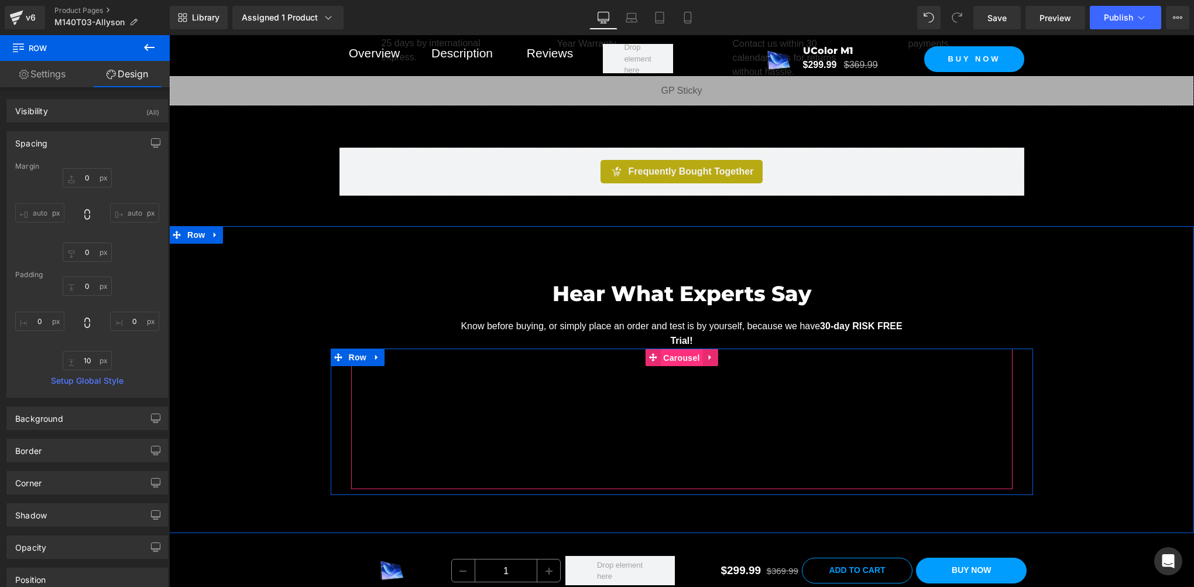
click at [682, 352] on span "Carousel" at bounding box center [681, 358] width 42 height 18
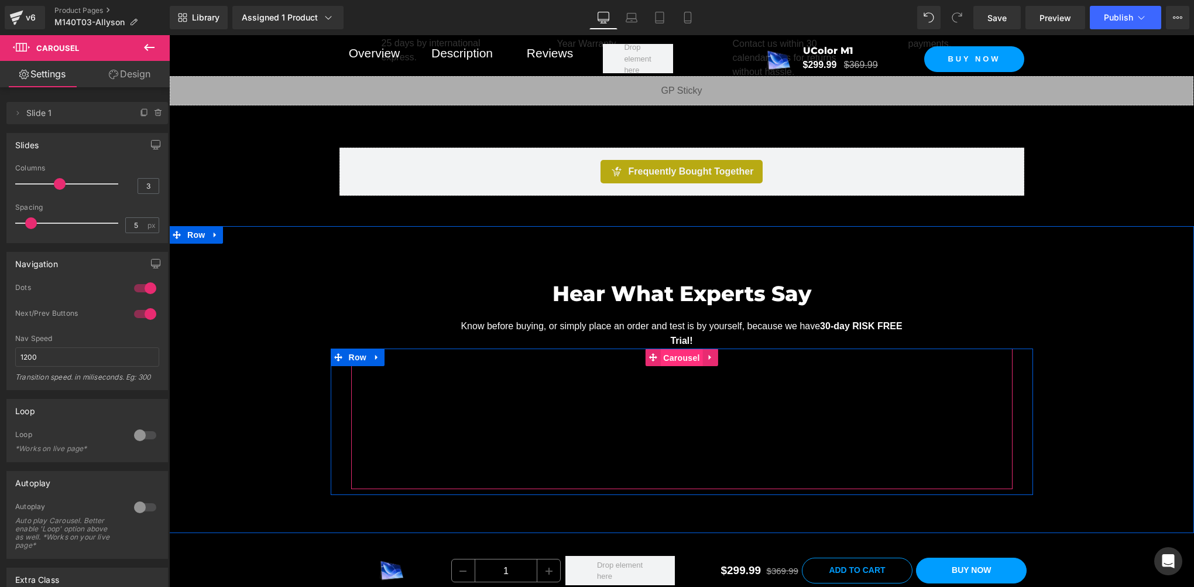
click at [677, 352] on span "Carousel" at bounding box center [681, 358] width 42 height 18
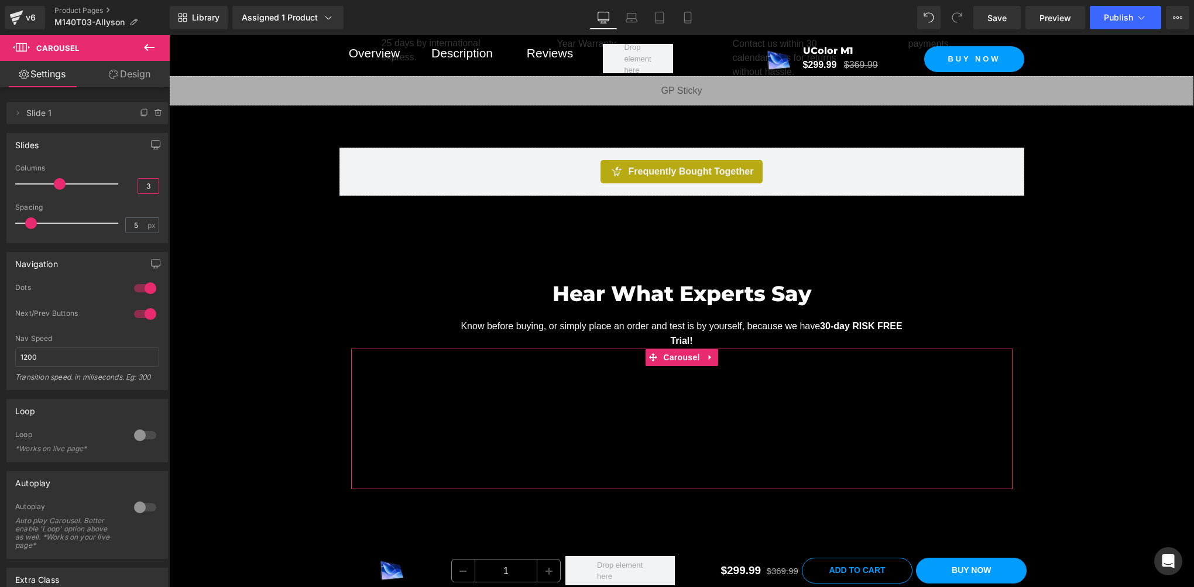
drag, startPoint x: 147, startPoint y: 189, endPoint x: 87, endPoint y: 179, distance: 61.1
click at [87, 179] on div "Columns 3" at bounding box center [87, 183] width 144 height 39
type input "1"
click at [152, 141] on icon "button" at bounding box center [156, 144] width 9 height 7
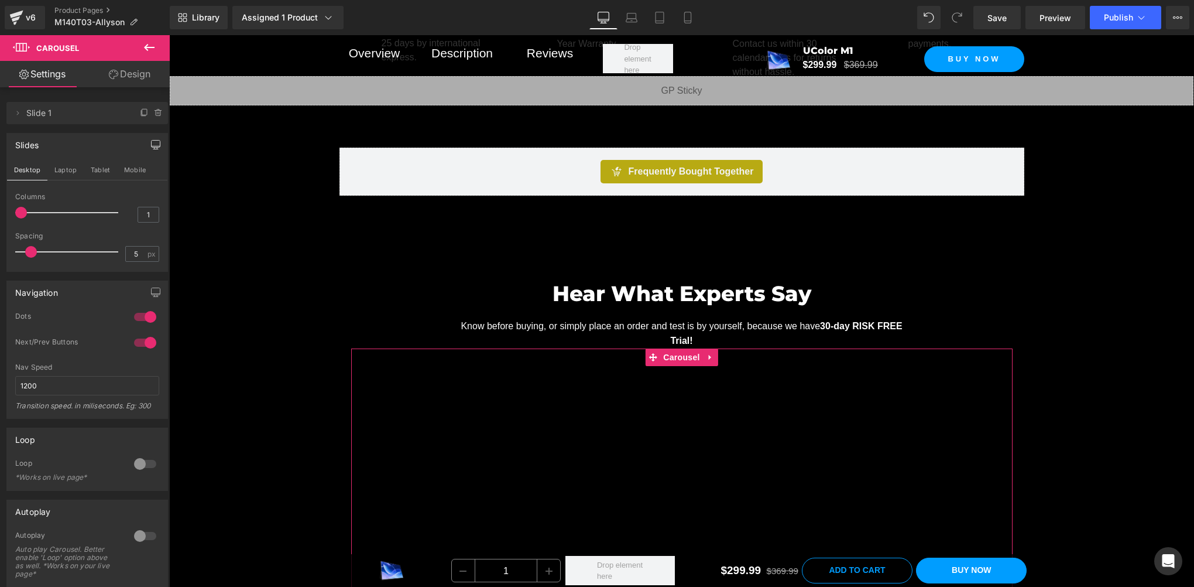
drag, startPoint x: 66, startPoint y: 171, endPoint x: 100, endPoint y: 209, distance: 51.0
click at [66, 171] on button "Laptop" at bounding box center [65, 170] width 36 height 20
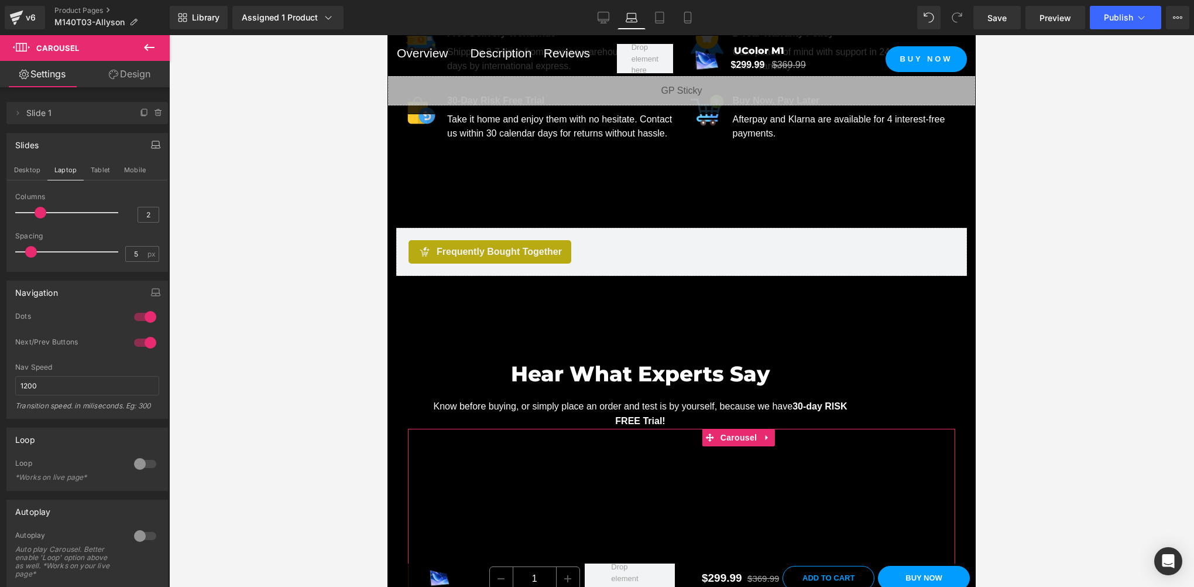
scroll to position [999, 0]
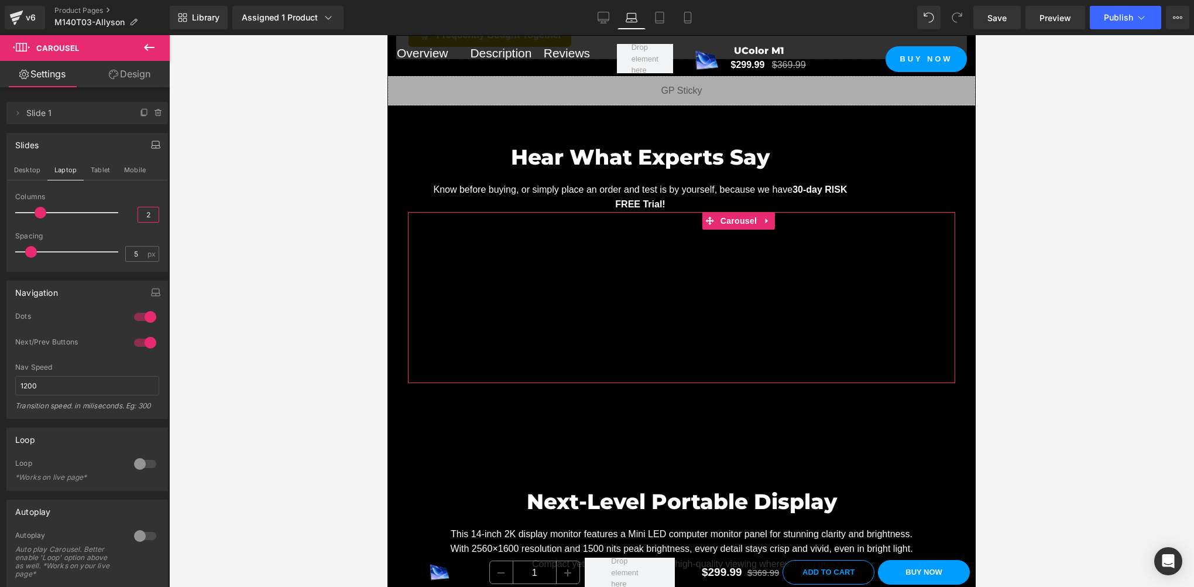
drag, startPoint x: 148, startPoint y: 212, endPoint x: 121, endPoint y: 211, distance: 26.4
click at [121, 211] on div "Columns 2" at bounding box center [87, 212] width 144 height 39
type input "1"
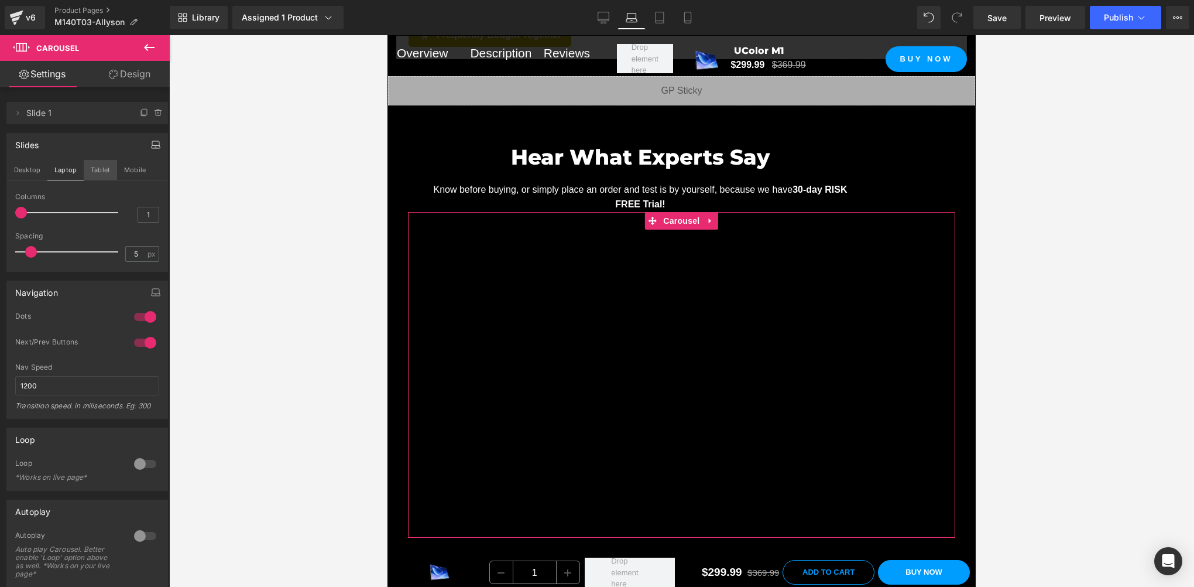
click at [100, 174] on button "Tablet" at bounding box center [100, 170] width 33 height 20
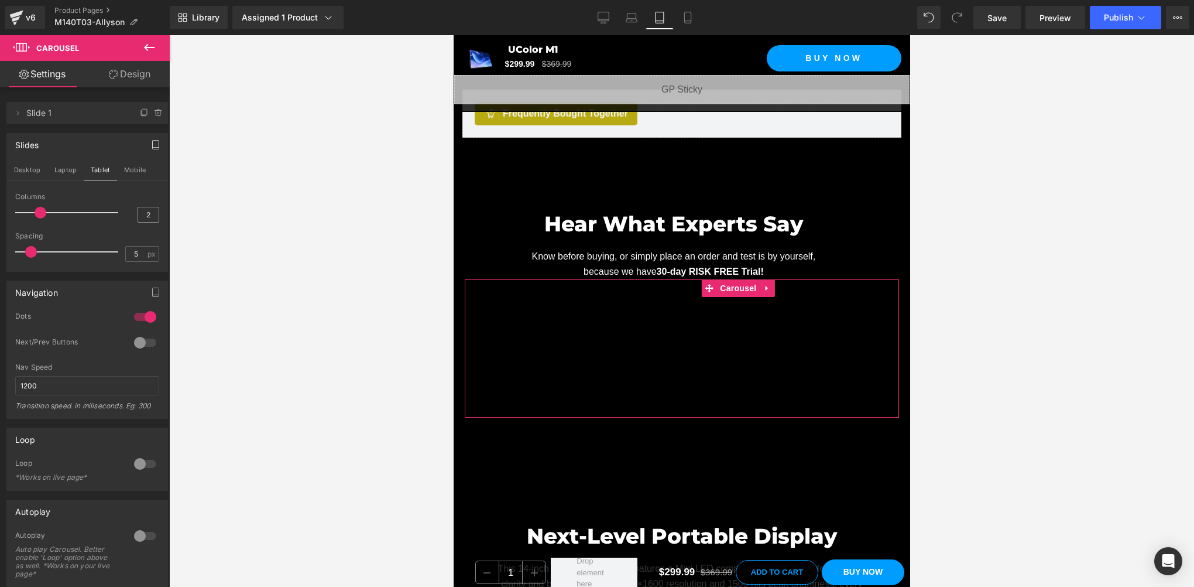
scroll to position [1594, 0]
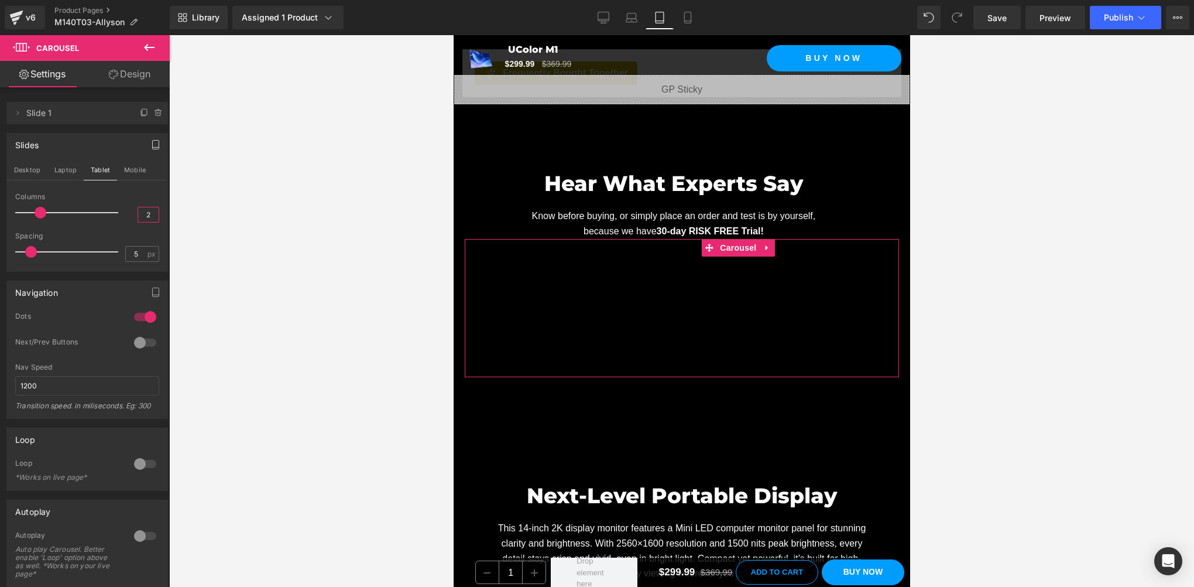
drag, startPoint x: 146, startPoint y: 216, endPoint x: 138, endPoint y: 215, distance: 8.3
click at [138, 215] on input "2" at bounding box center [148, 214] width 20 height 15
type input "1"
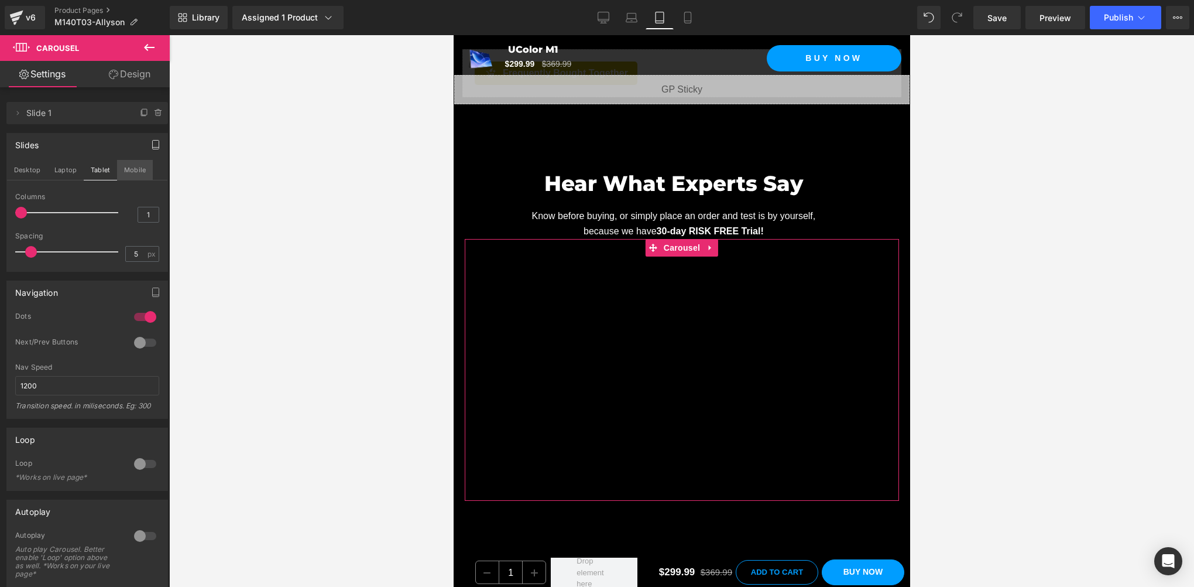
click at [132, 171] on button "Mobile" at bounding box center [135, 170] width 36 height 20
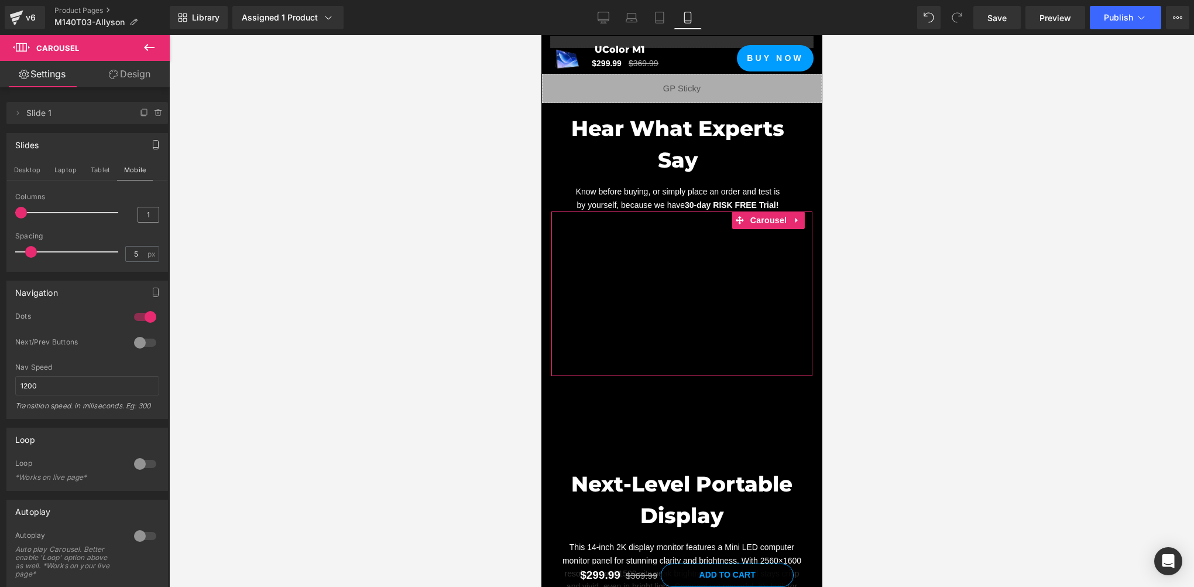
scroll to position [1507, 0]
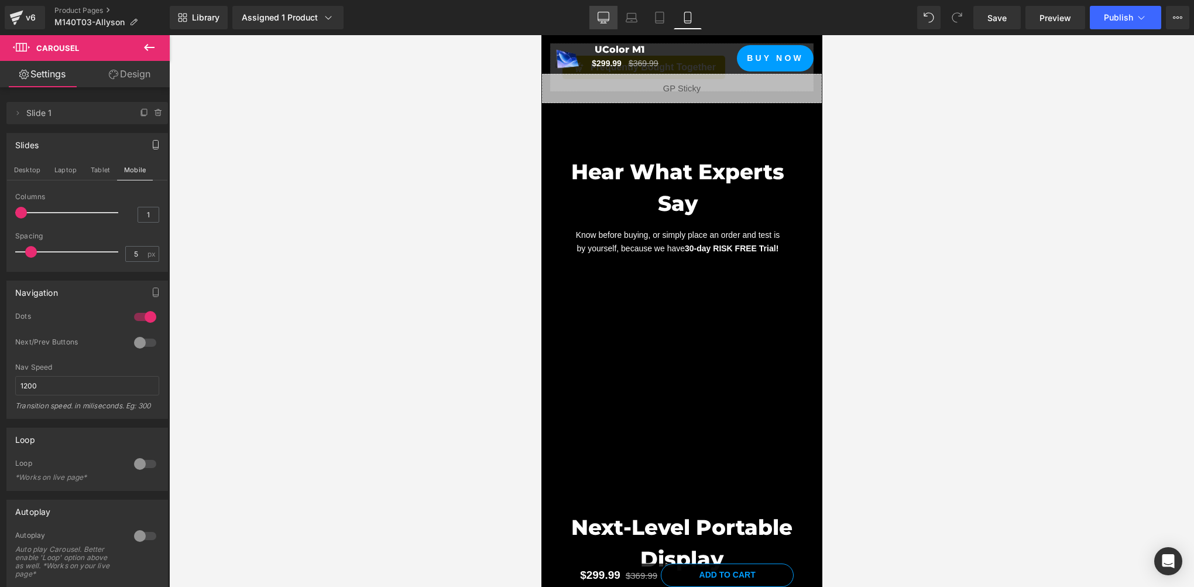
click at [604, 22] on icon at bounding box center [604, 18] width 12 height 12
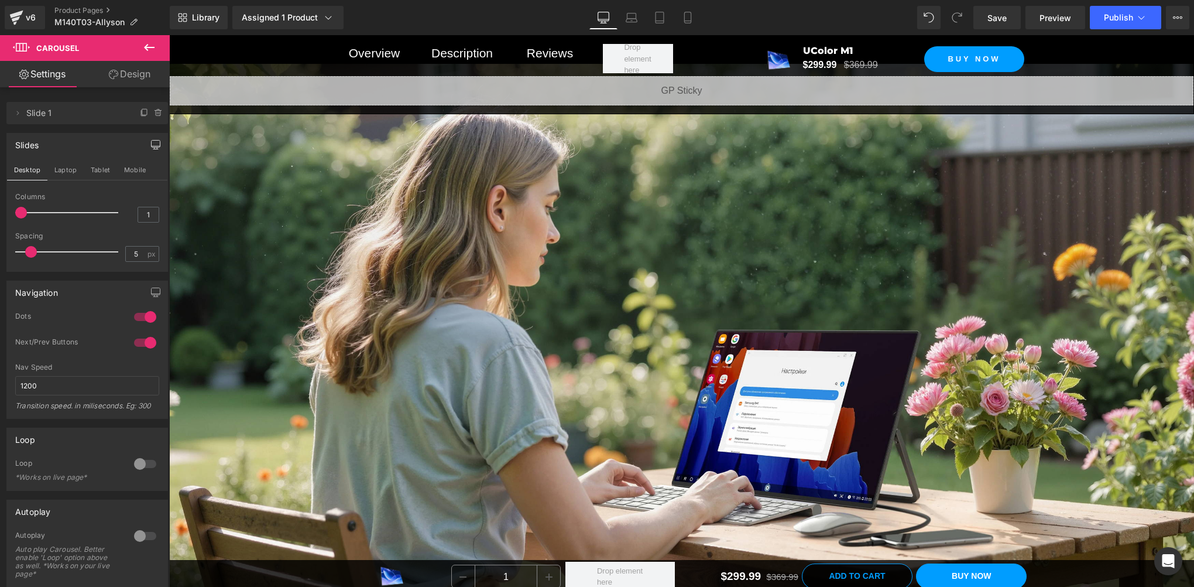
scroll to position [905, 0]
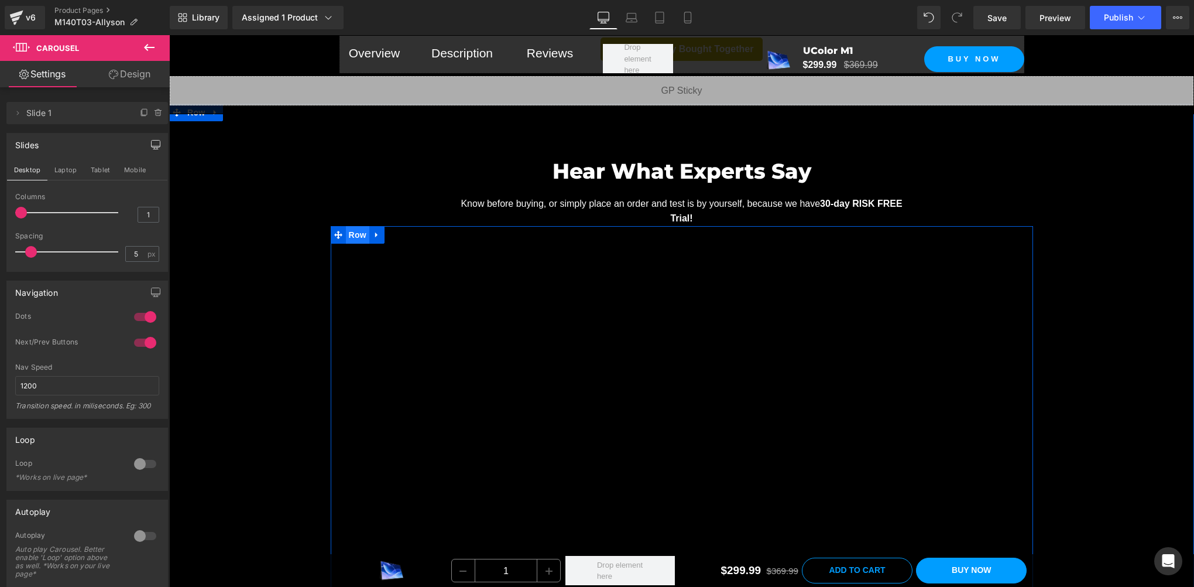
click at [362, 235] on span "Row" at bounding box center [357, 235] width 23 height 18
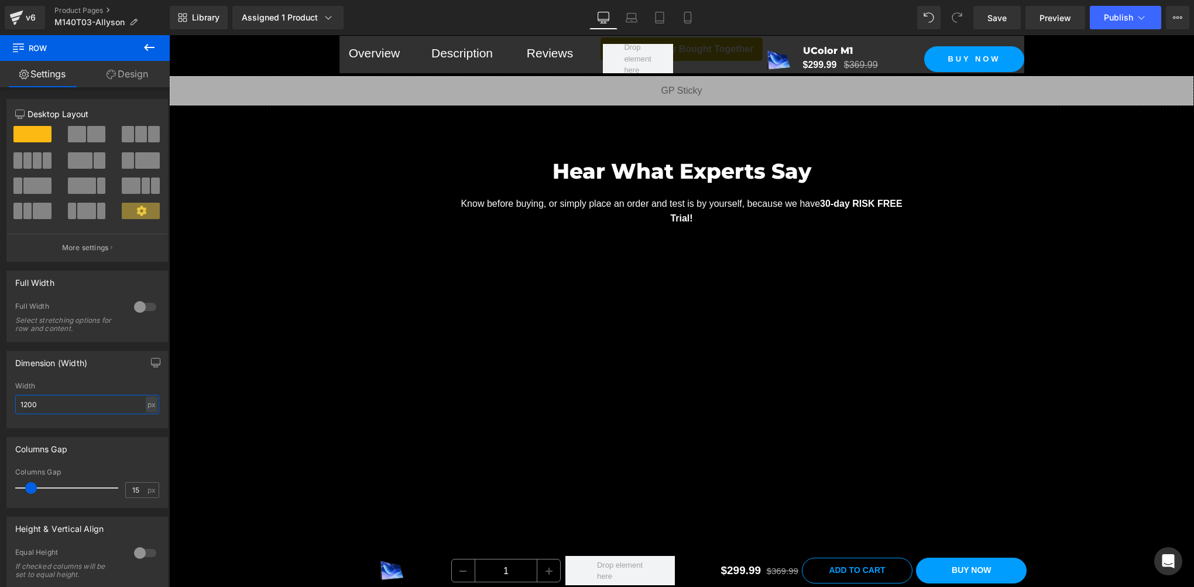
drag, startPoint x: 54, startPoint y: 405, endPoint x: -2, endPoint y: 394, distance: 57.2
click at [0, 394] on html "Row You are previewing how the will restyle your page. You can not edit Element…" at bounding box center [597, 293] width 1194 height 587
type input "1400"
click at [1005, 18] on span "Save" at bounding box center [997, 18] width 19 height 12
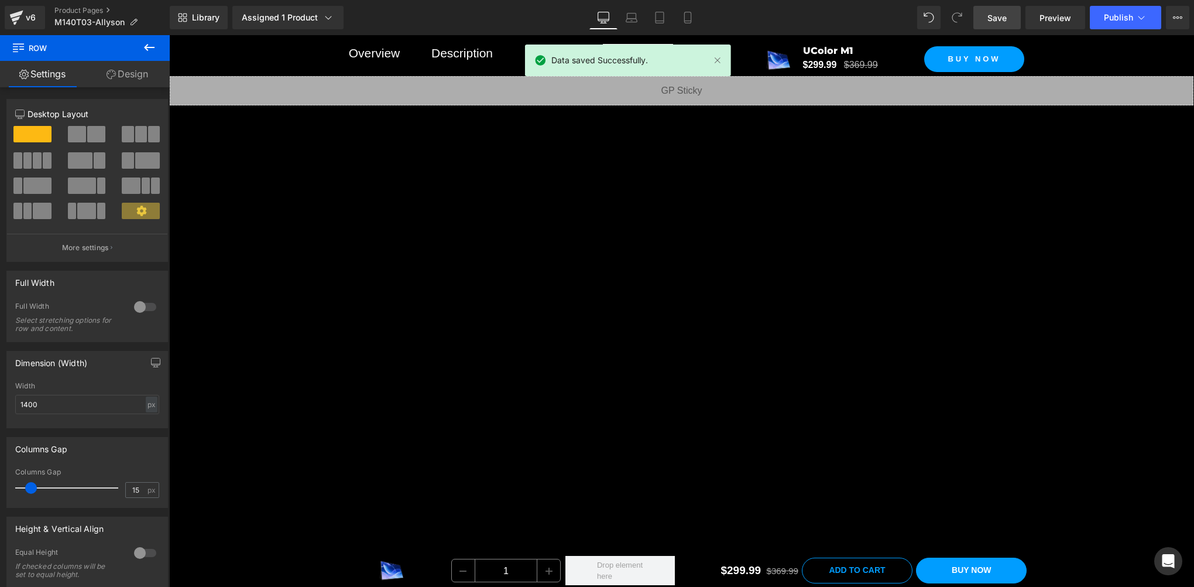
scroll to position [1295, 0]
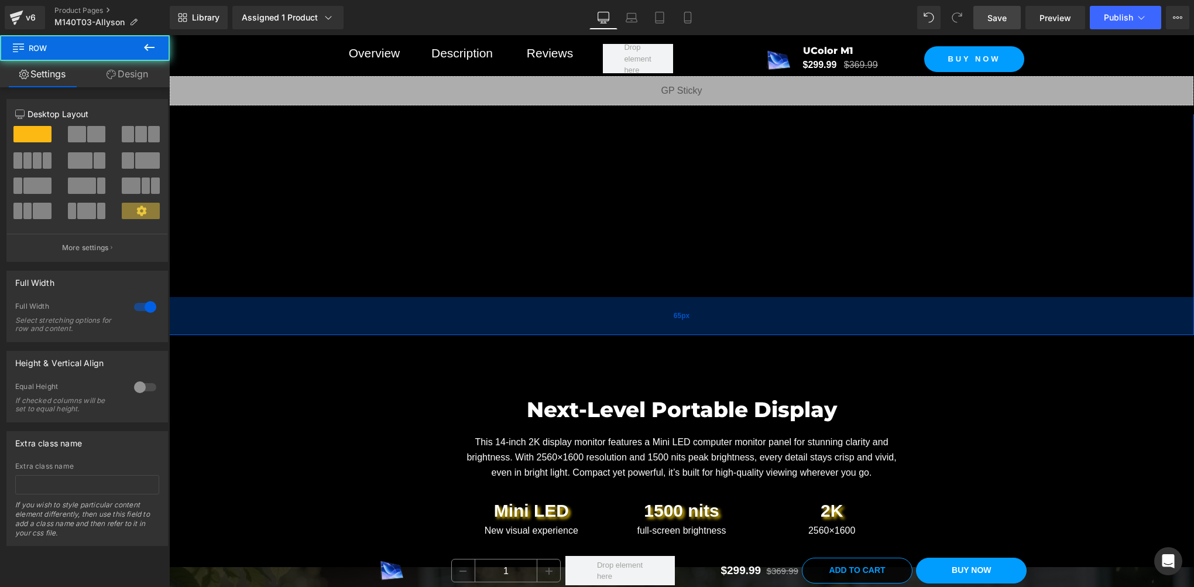
click at [649, 315] on div "65px" at bounding box center [681, 316] width 1025 height 38
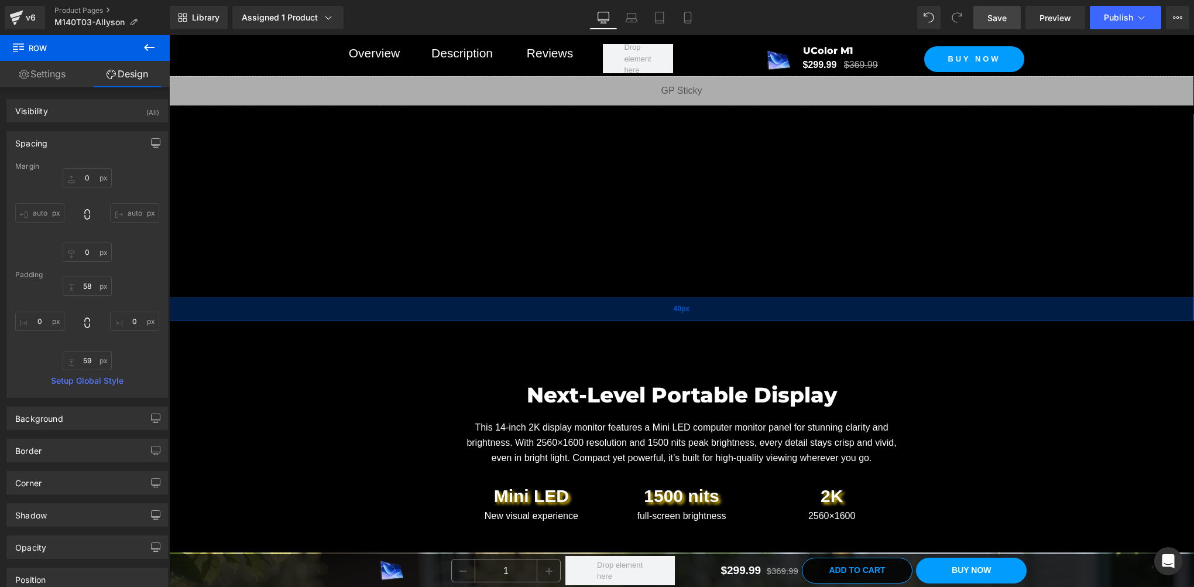
drag, startPoint x: 648, startPoint y: 316, endPoint x: 647, endPoint y: 304, distance: 11.2
click at [647, 304] on div "40px" at bounding box center [681, 308] width 1025 height 23
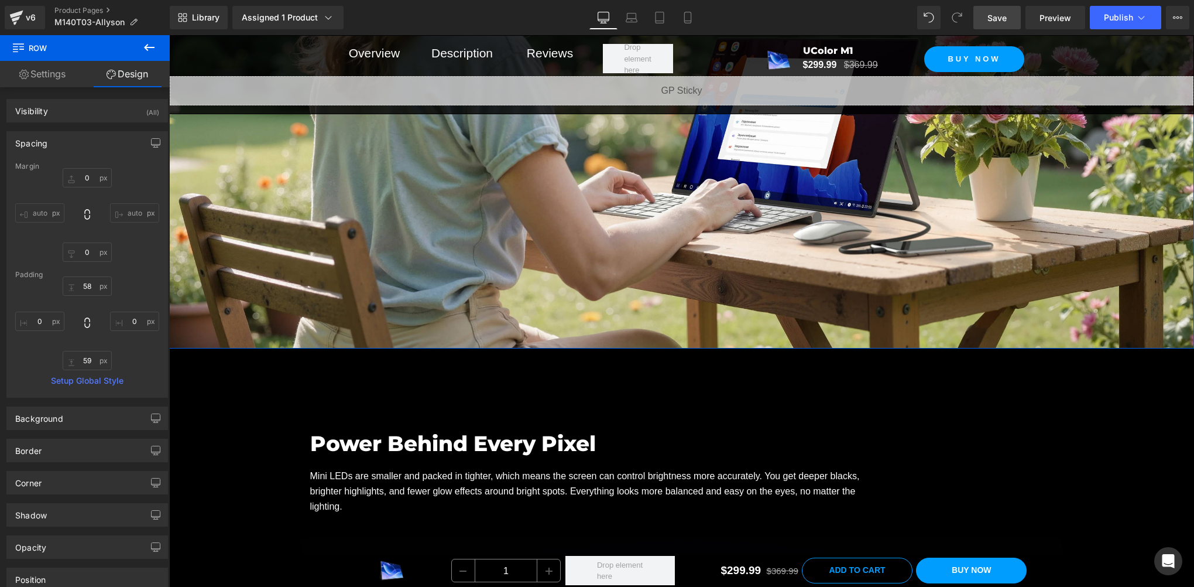
scroll to position [2466, 0]
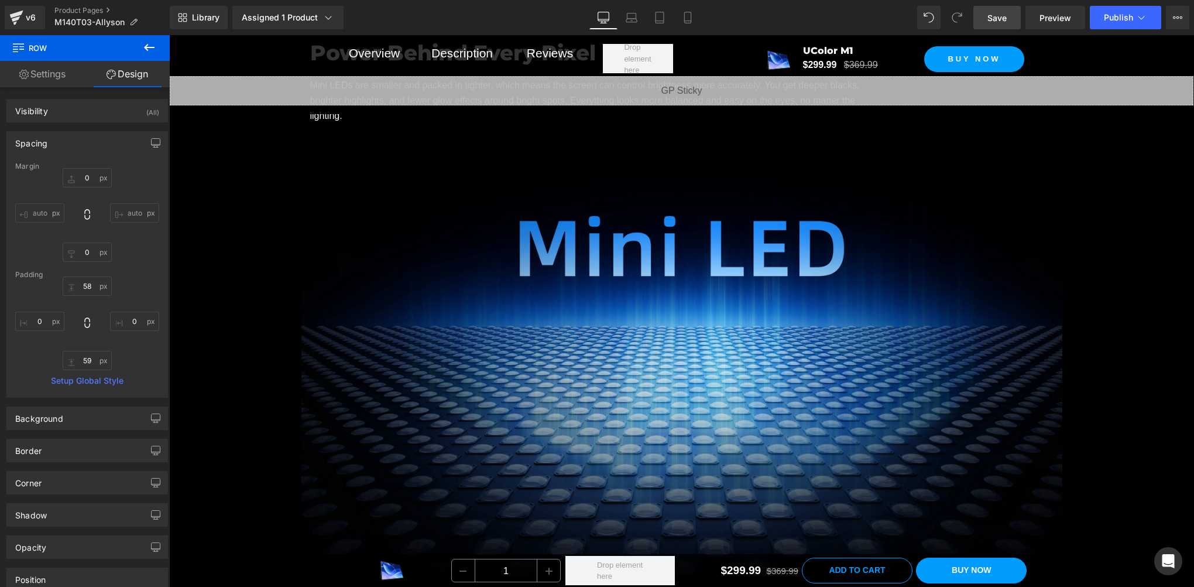
click at [992, 18] on span "Save" at bounding box center [997, 18] width 19 height 12
click at [987, 27] on link "Save" at bounding box center [997, 17] width 47 height 23
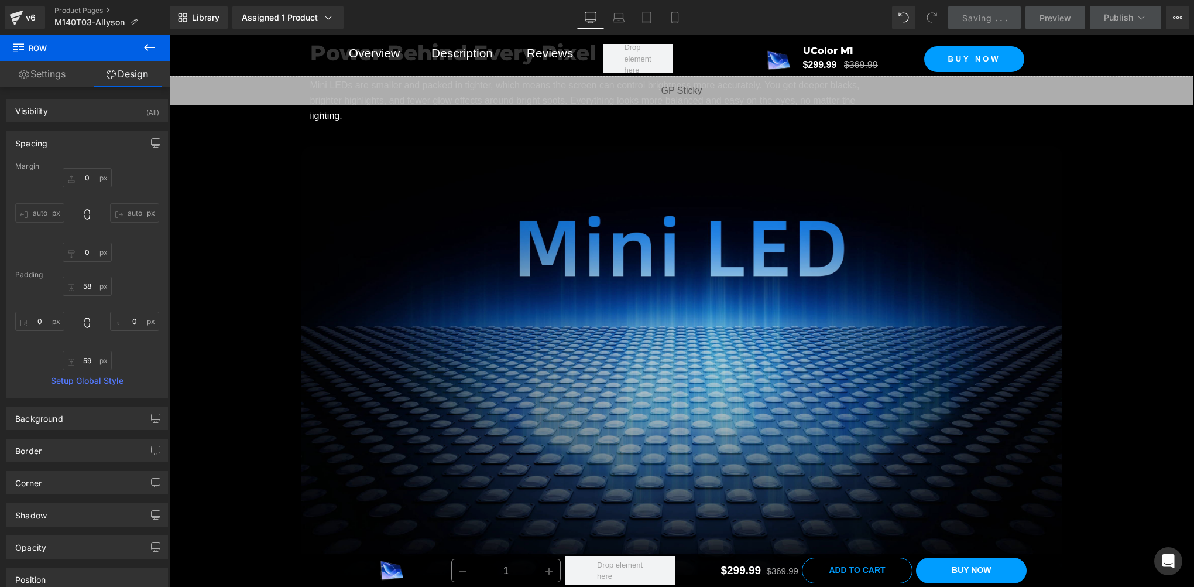
scroll to position [2661, 0]
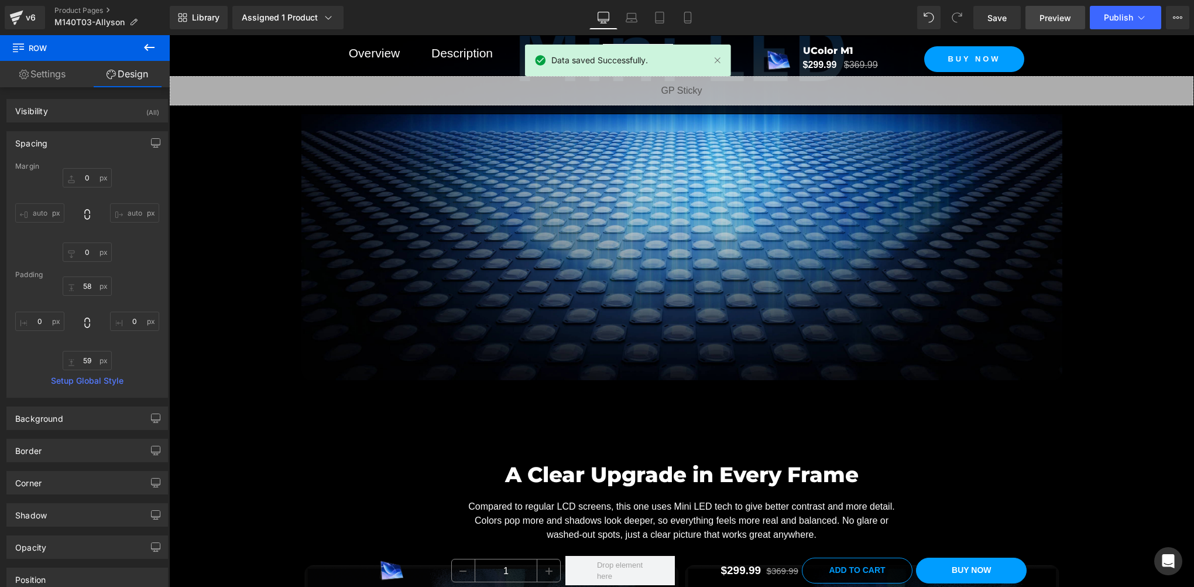
click at [1049, 17] on span "Preview" at bounding box center [1056, 18] width 32 height 12
